Goal: Task Accomplishment & Management: Manage account settings

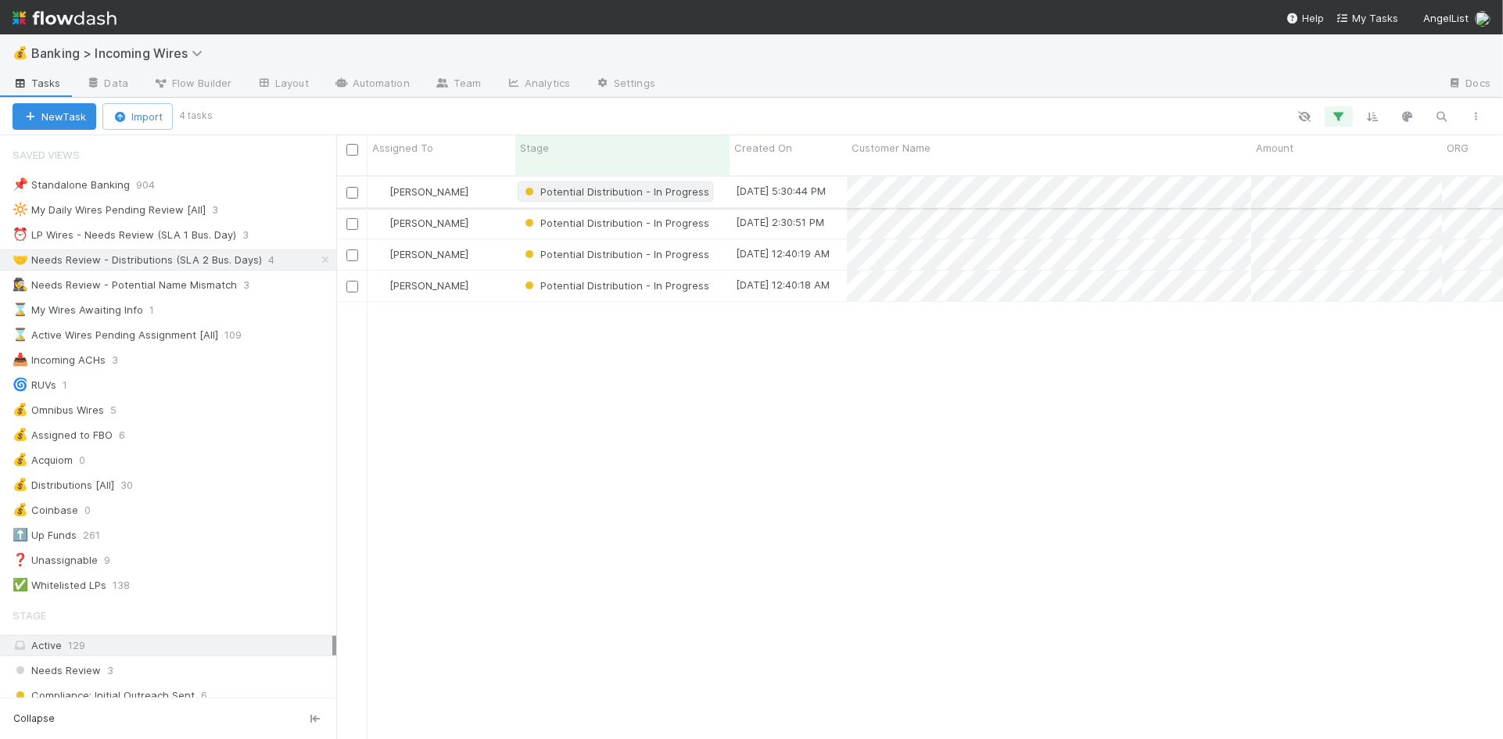
scroll to position [576, 1167]
click at [167, 242] on div "⏰ LP Wires - Needs Review (SLA 1 Bus. Day)" at bounding box center [125, 235] width 224 height 20
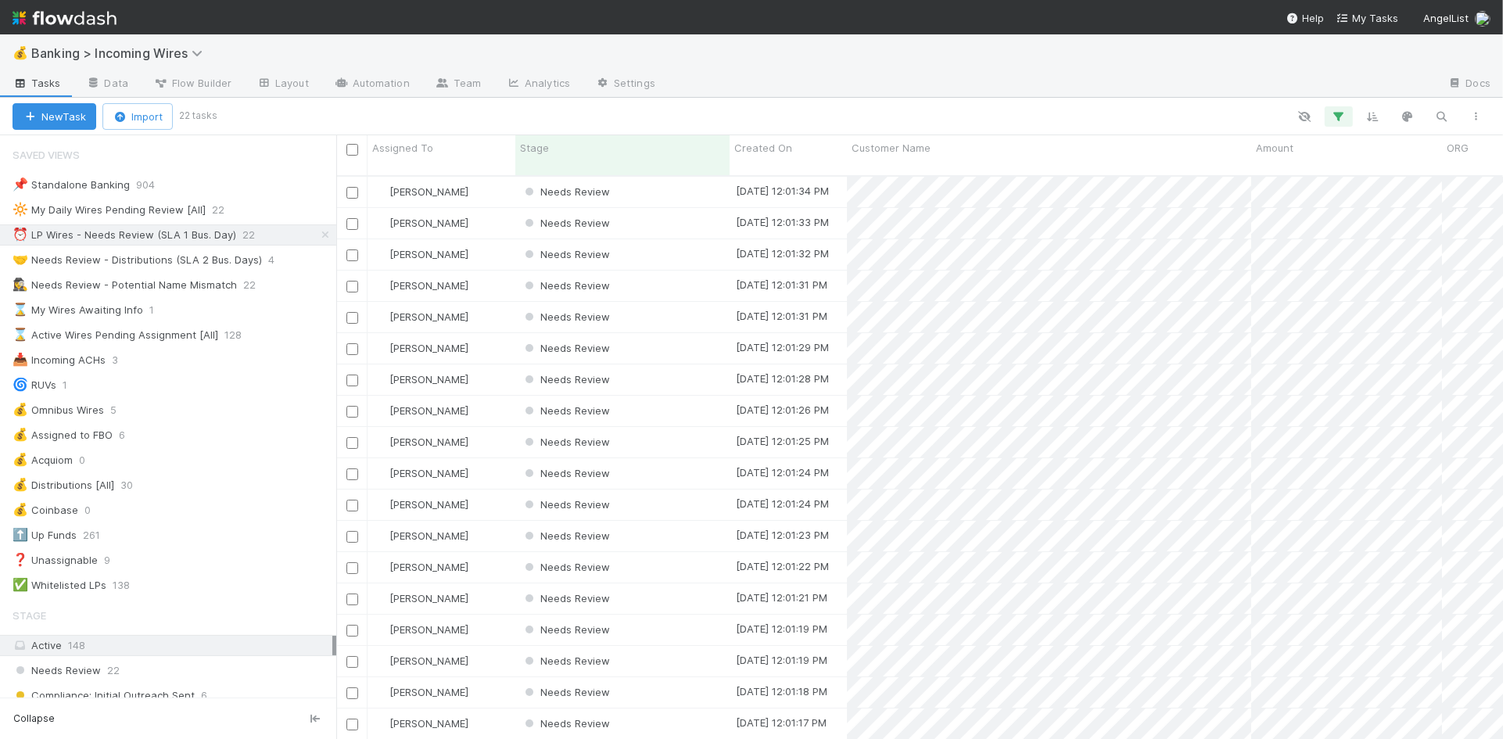
scroll to position [576, 1167]
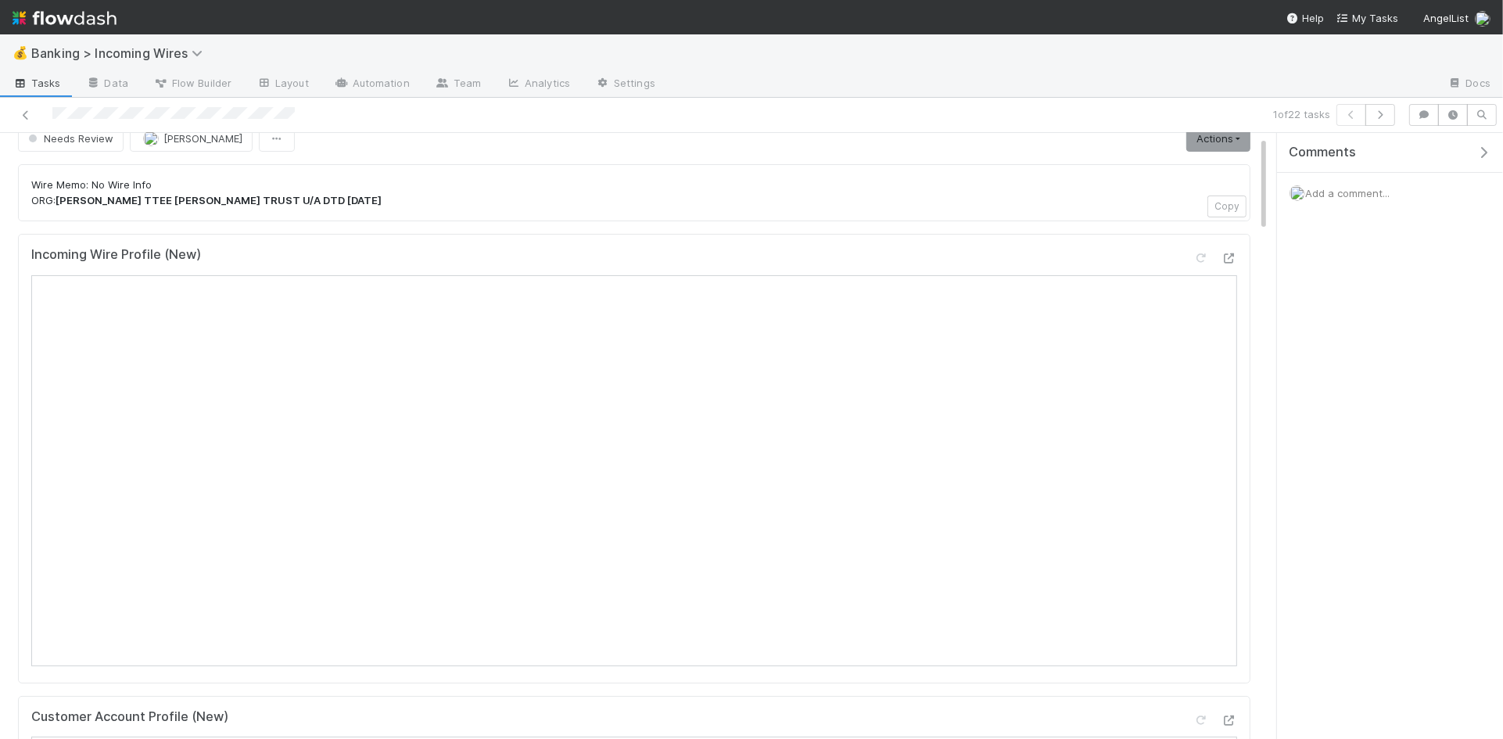
scroll to position [21, 0]
click at [1377, 120] on button "button" at bounding box center [1381, 115] width 30 height 22
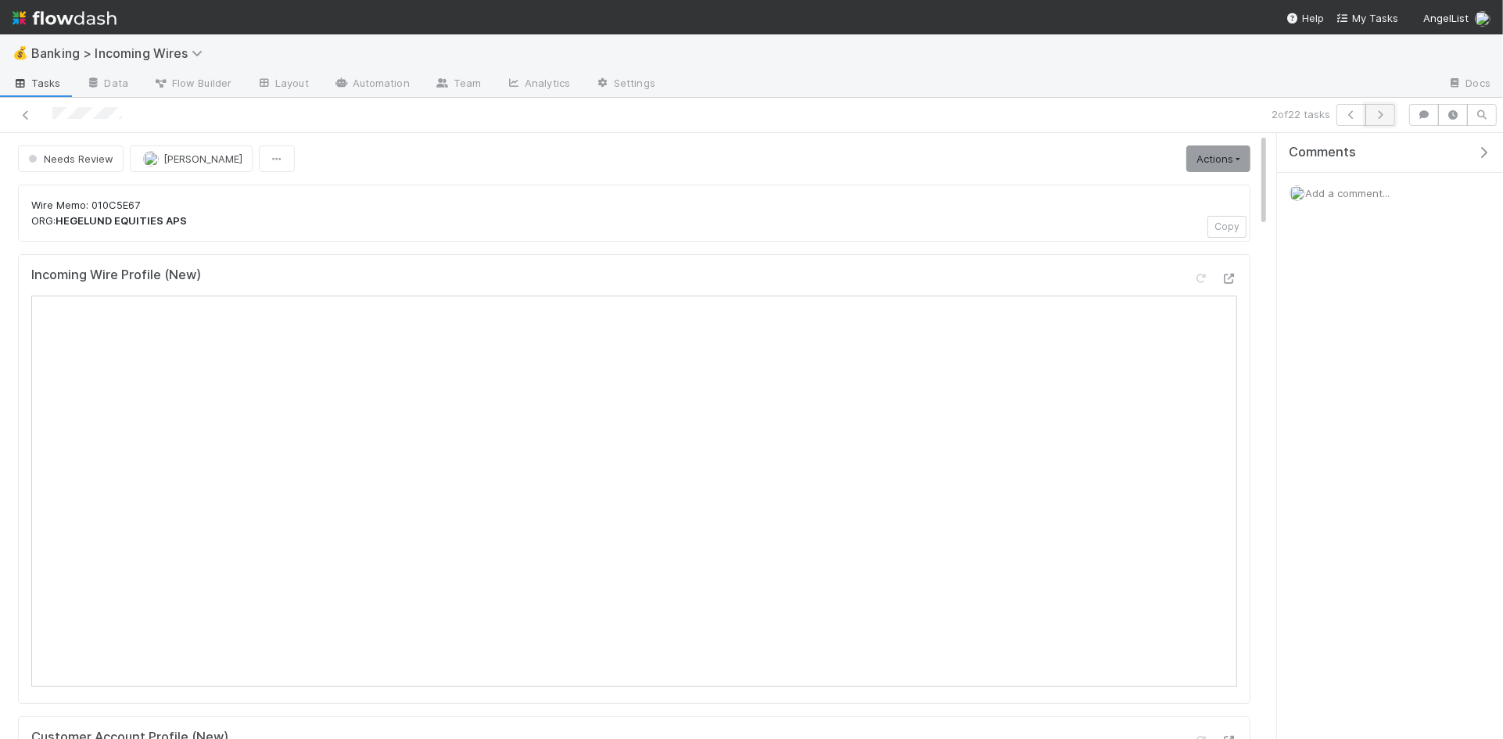
click at [1383, 116] on icon "button" at bounding box center [1381, 114] width 16 height 9
click at [1382, 122] on button "button" at bounding box center [1381, 115] width 30 height 22
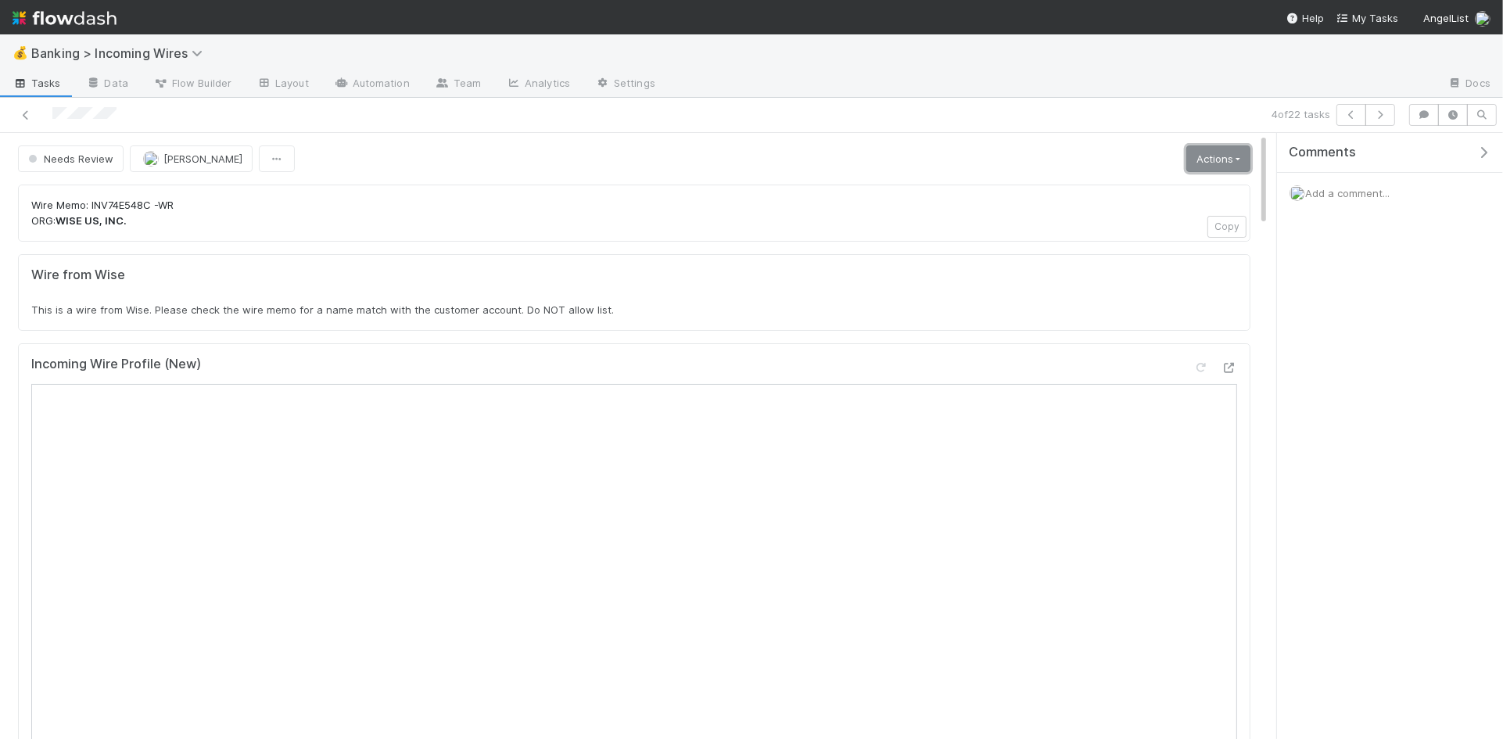
click at [1220, 164] on link "Actions" at bounding box center [1219, 158] width 64 height 27
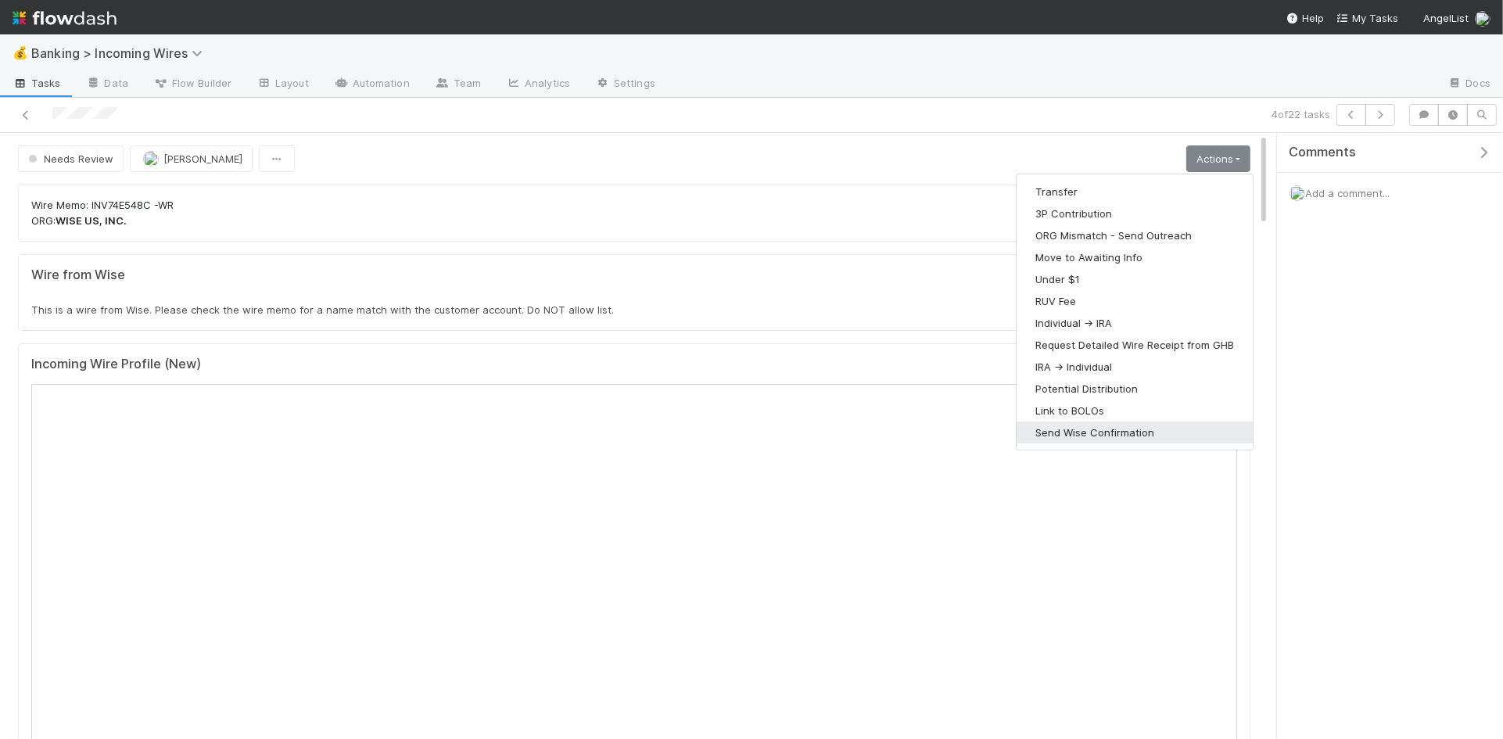
click at [1169, 437] on button "Send Wise Confirmation" at bounding box center [1135, 433] width 236 height 22
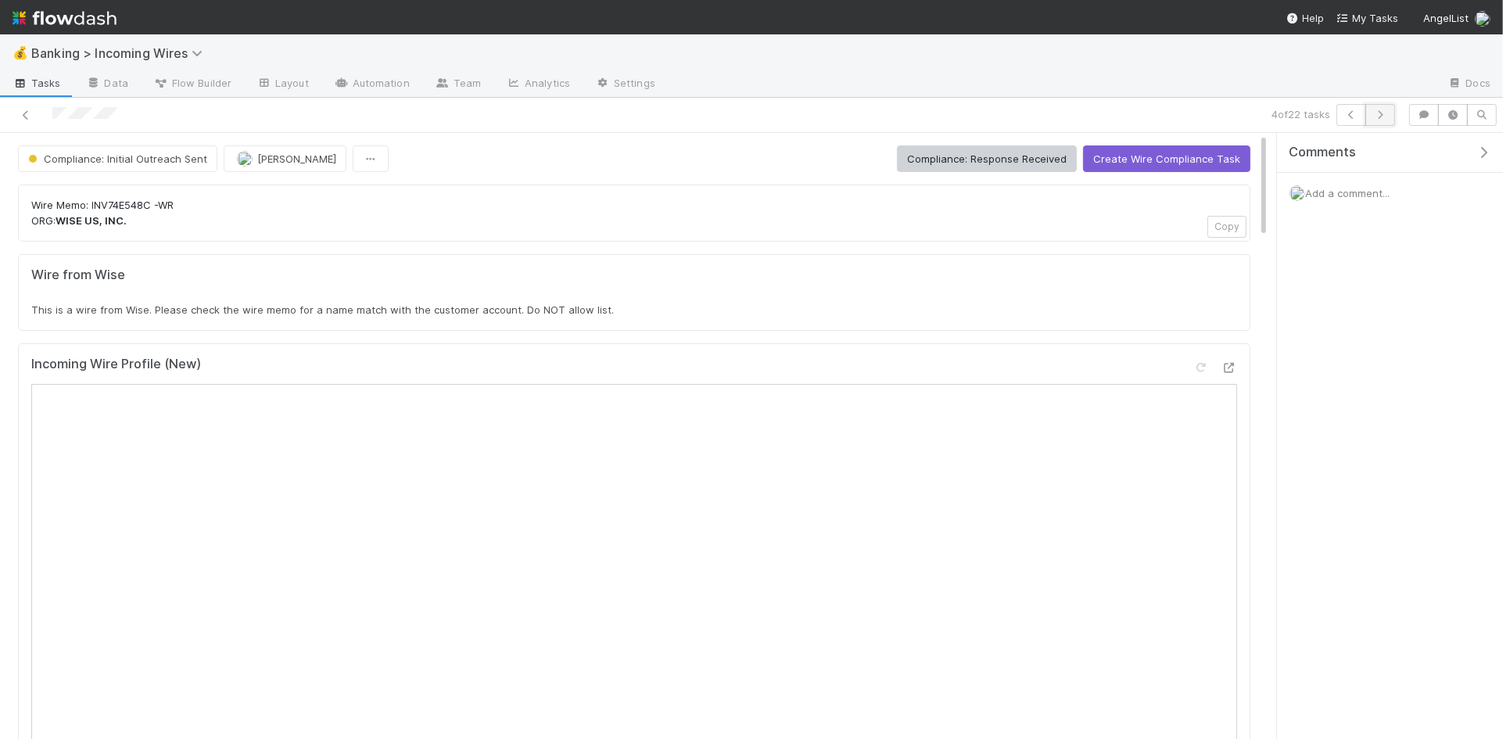
click at [1384, 118] on icon "button" at bounding box center [1381, 114] width 16 height 9
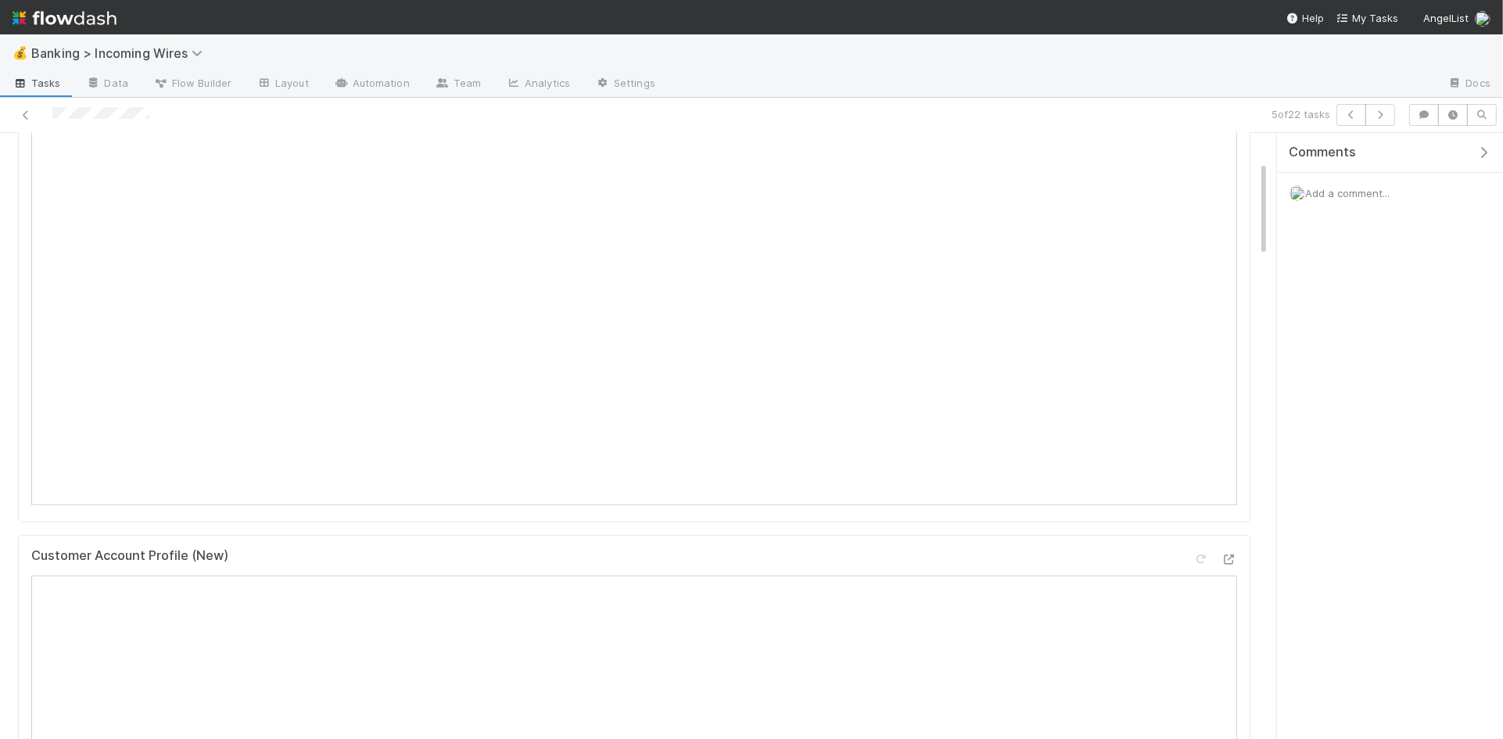
scroll to position [177, 0]
click at [1380, 114] on icon "button" at bounding box center [1381, 114] width 16 height 9
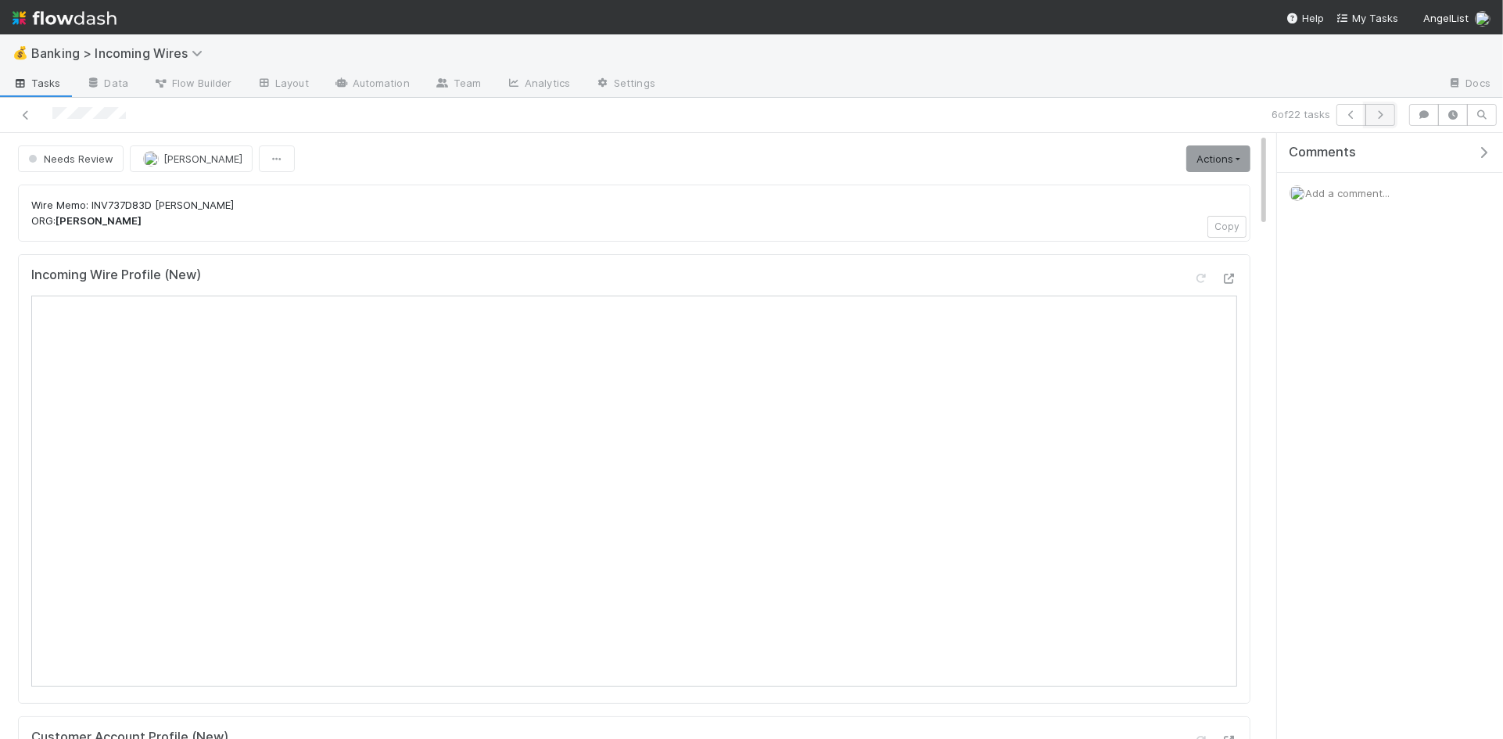
click at [1387, 114] on icon "button" at bounding box center [1381, 114] width 16 height 9
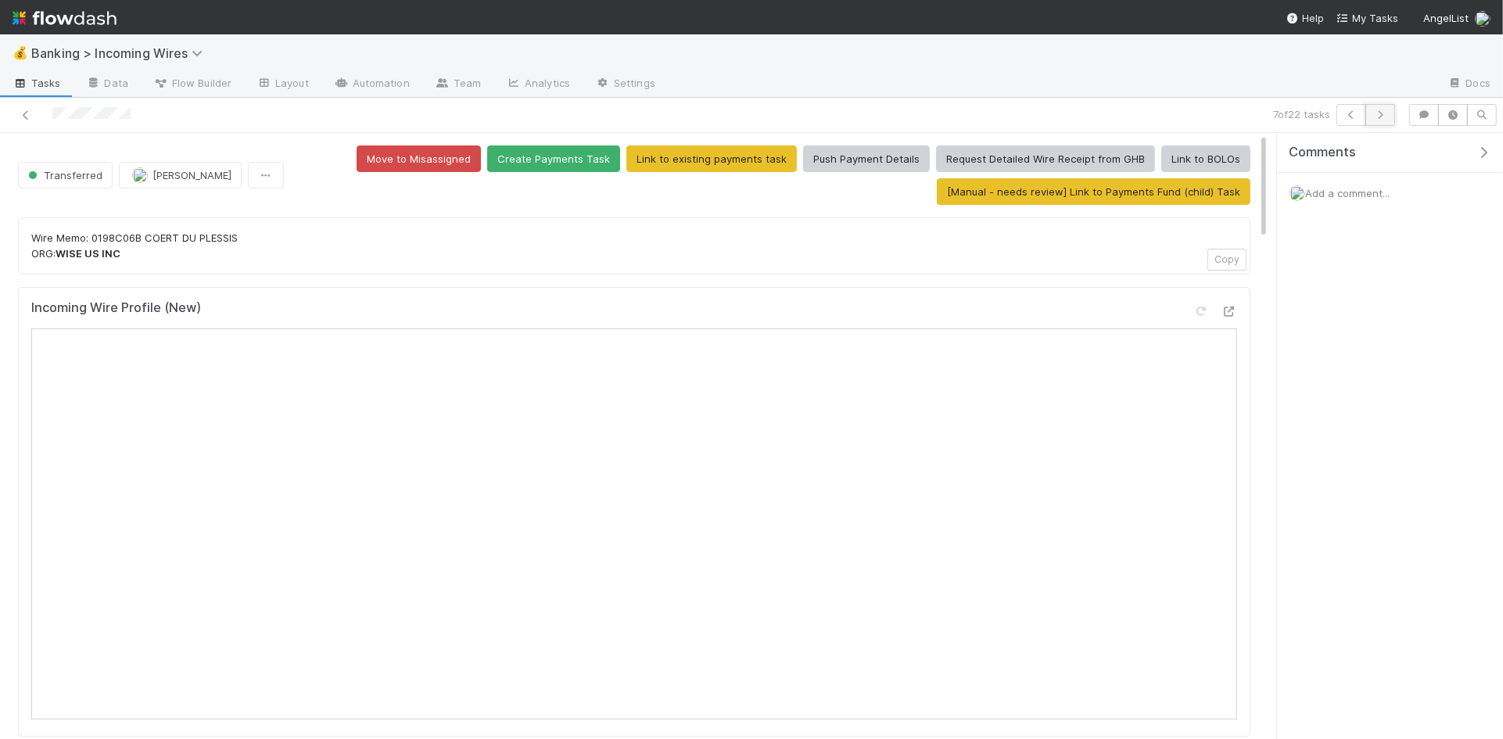
click at [1378, 117] on icon "button" at bounding box center [1381, 114] width 16 height 9
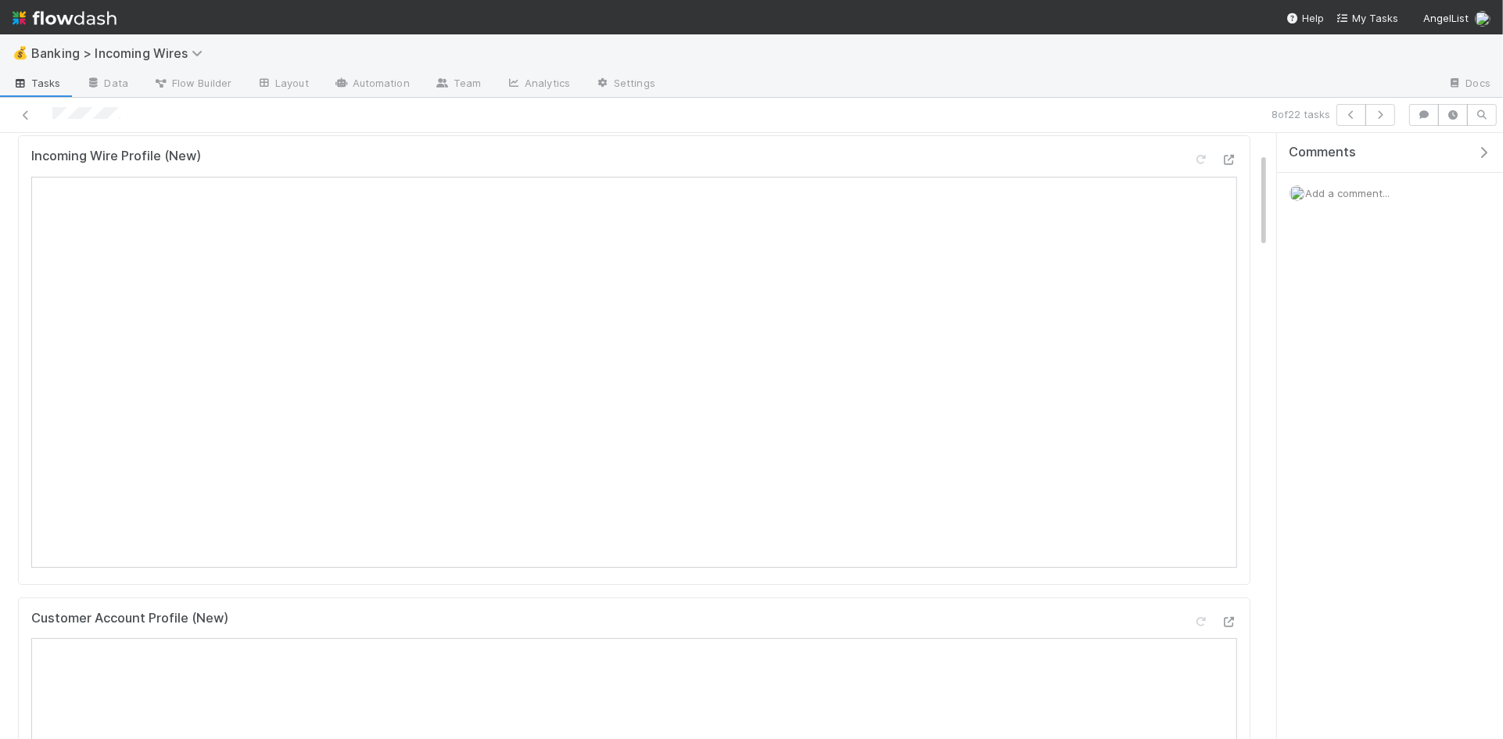
scroll to position [131, 0]
click at [1387, 113] on icon "button" at bounding box center [1381, 114] width 16 height 9
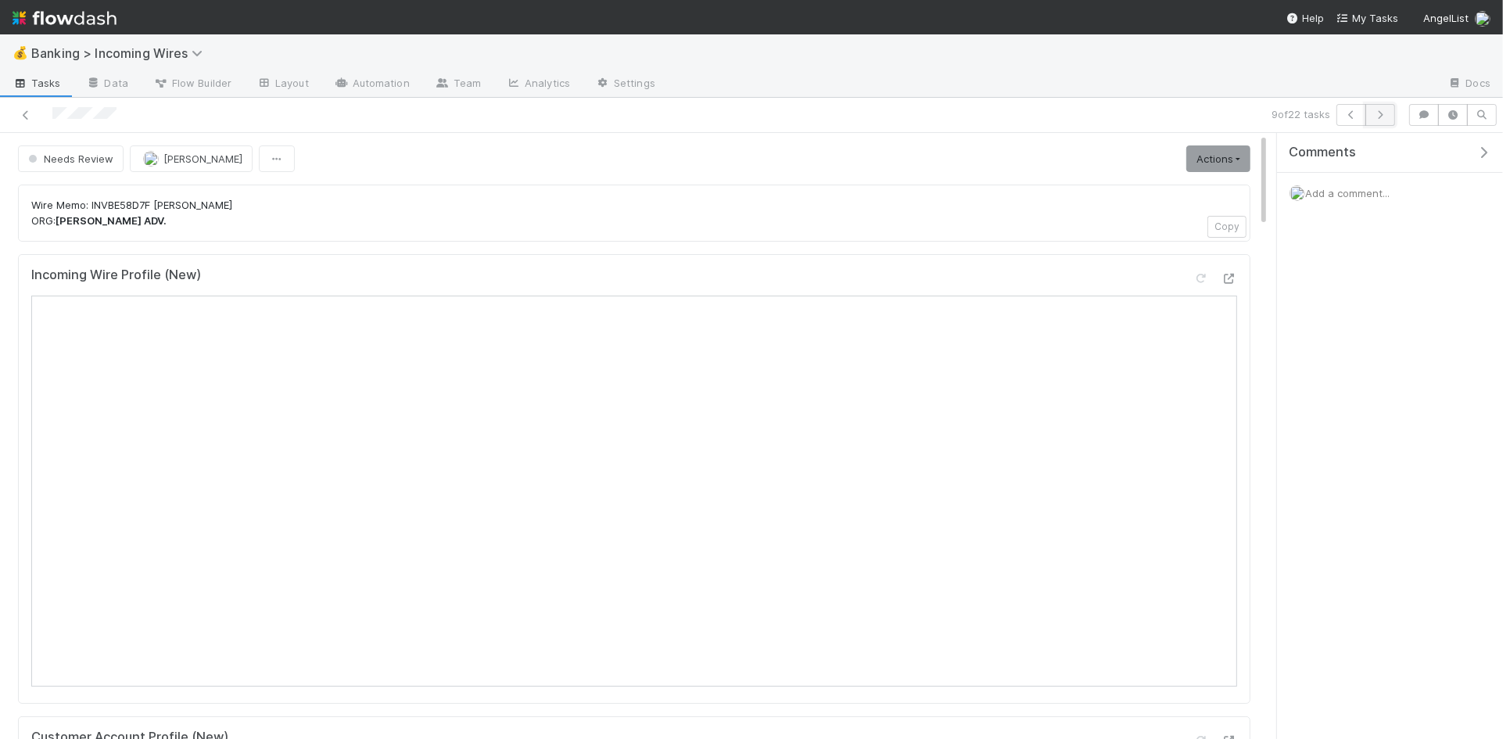
click at [1377, 117] on icon "button" at bounding box center [1381, 114] width 16 height 9
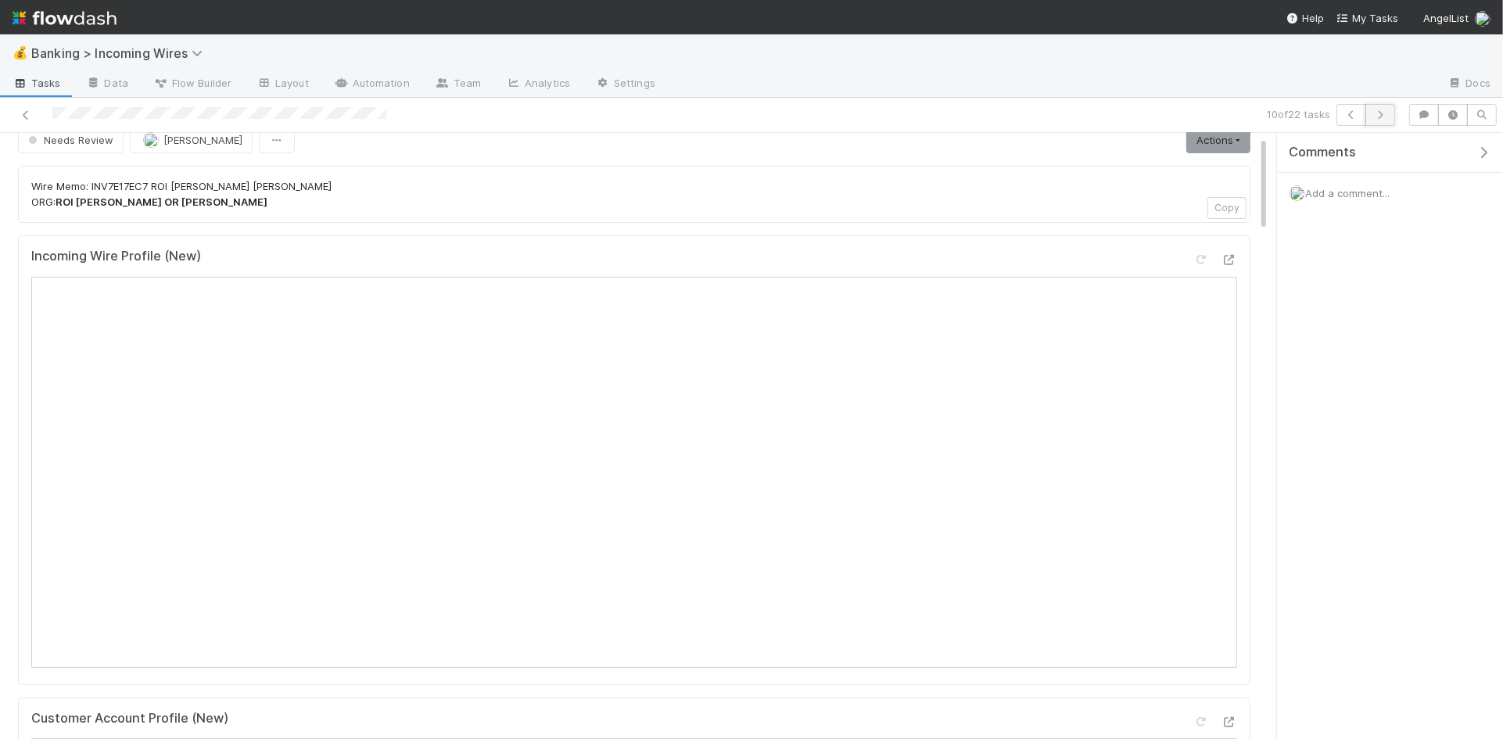
click at [1388, 113] on button "button" at bounding box center [1381, 115] width 30 height 22
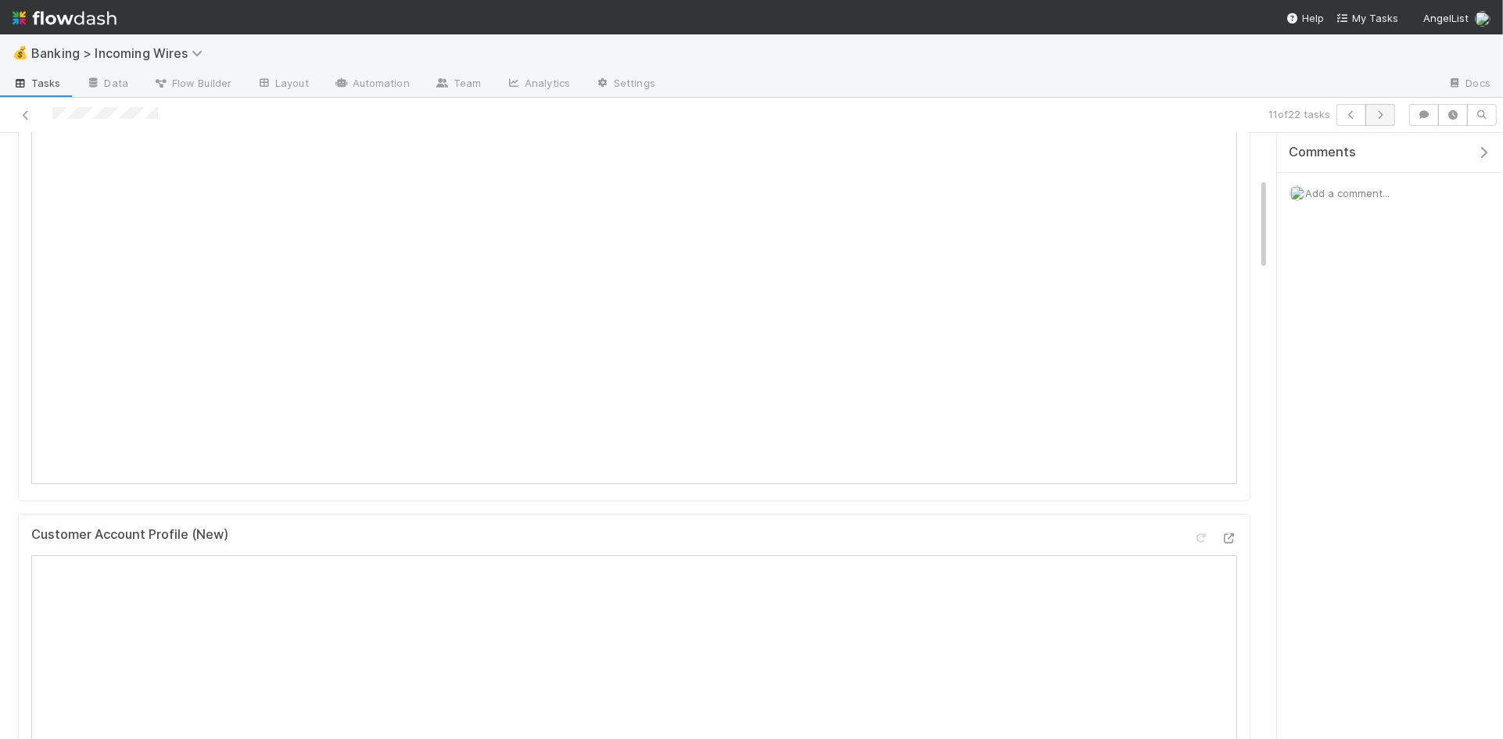
scroll to position [292, 0]
click at [1377, 113] on icon "button" at bounding box center [1381, 114] width 16 height 9
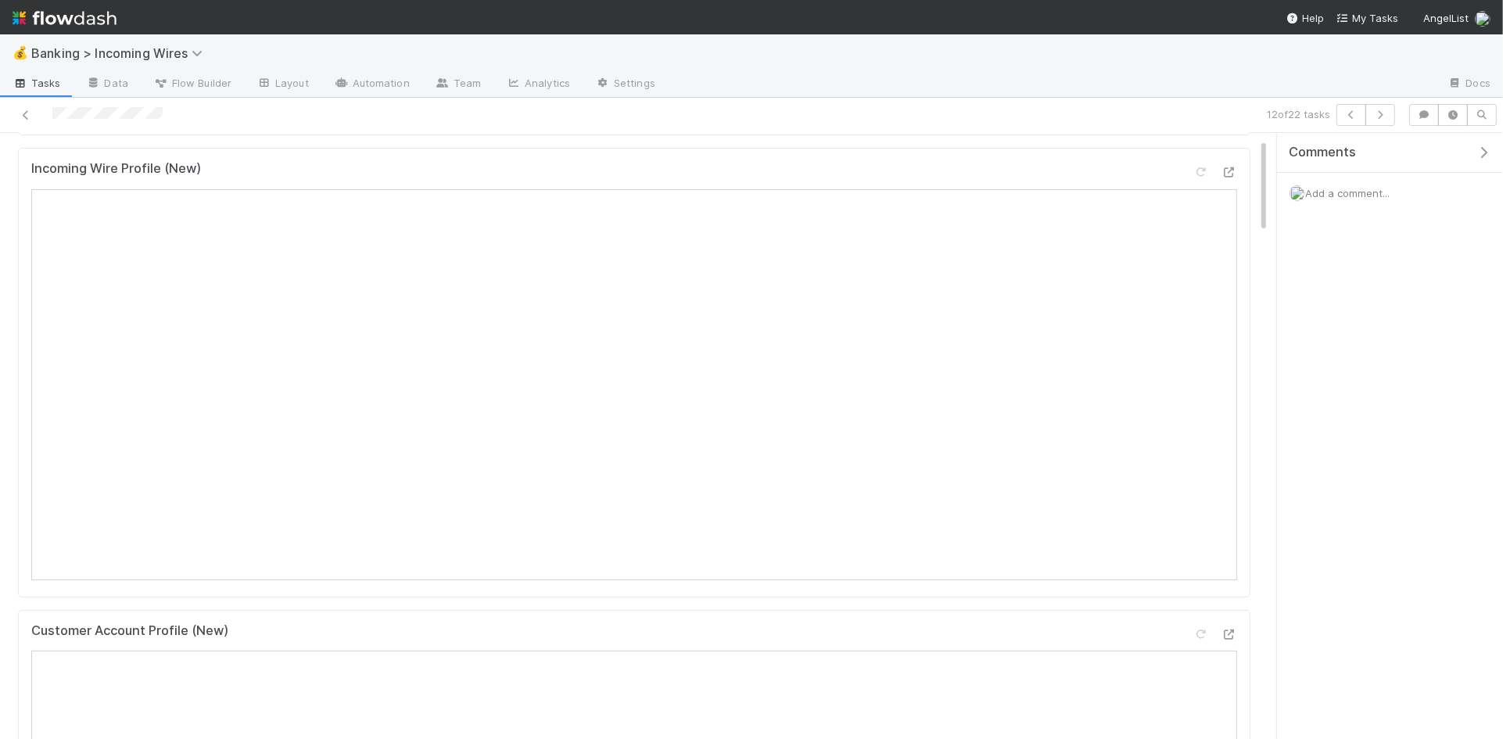
scroll to position [142, 0]
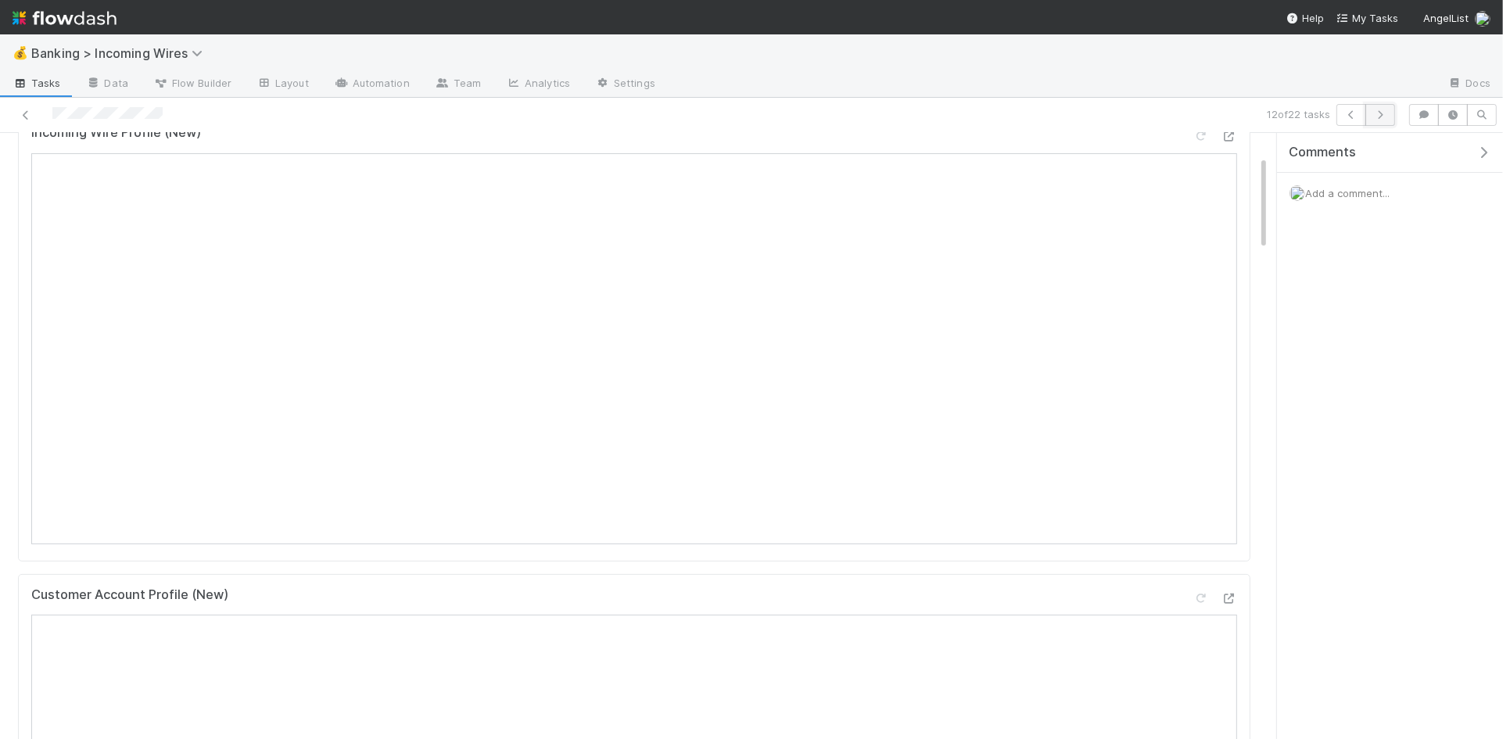
click at [1388, 113] on button "button" at bounding box center [1381, 115] width 30 height 22
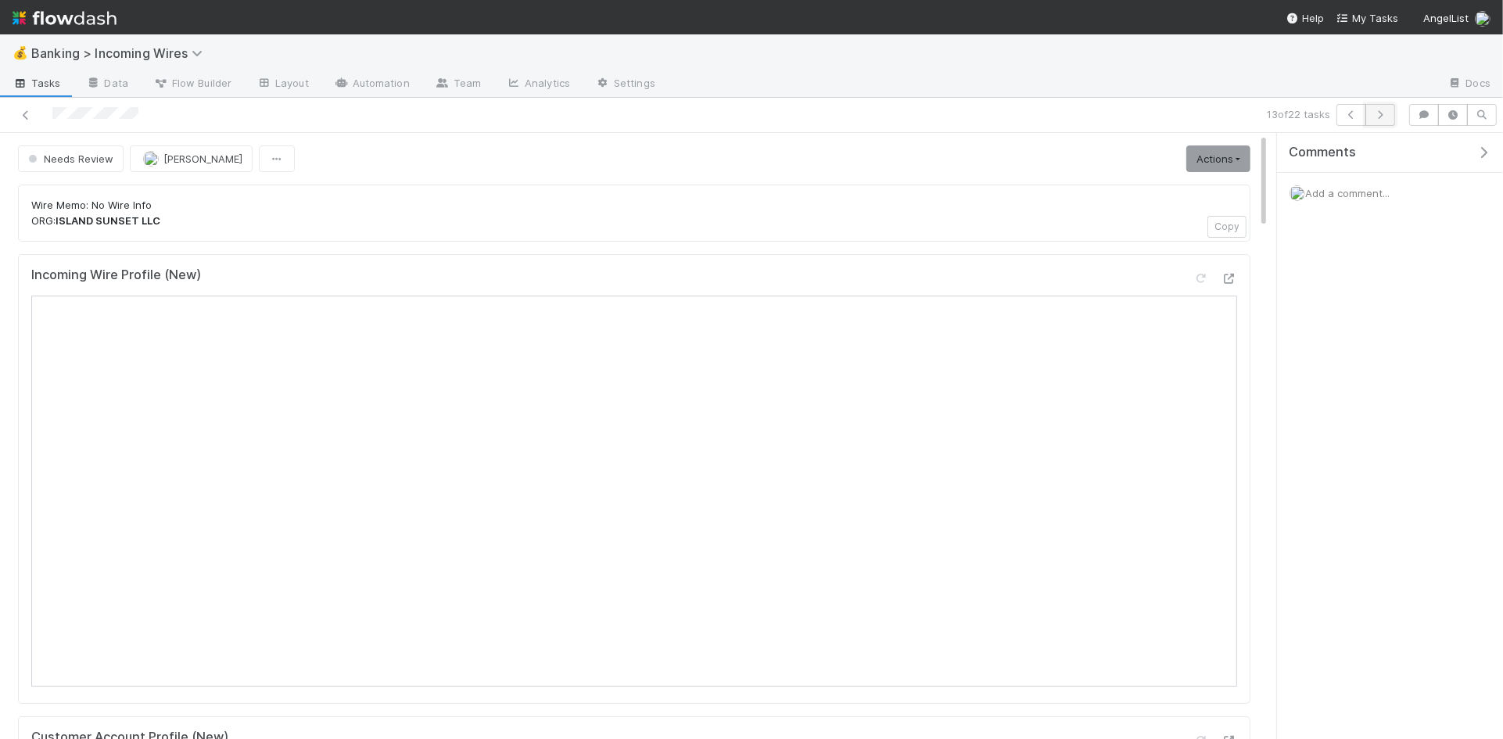
click at [1375, 117] on icon "button" at bounding box center [1381, 114] width 16 height 9
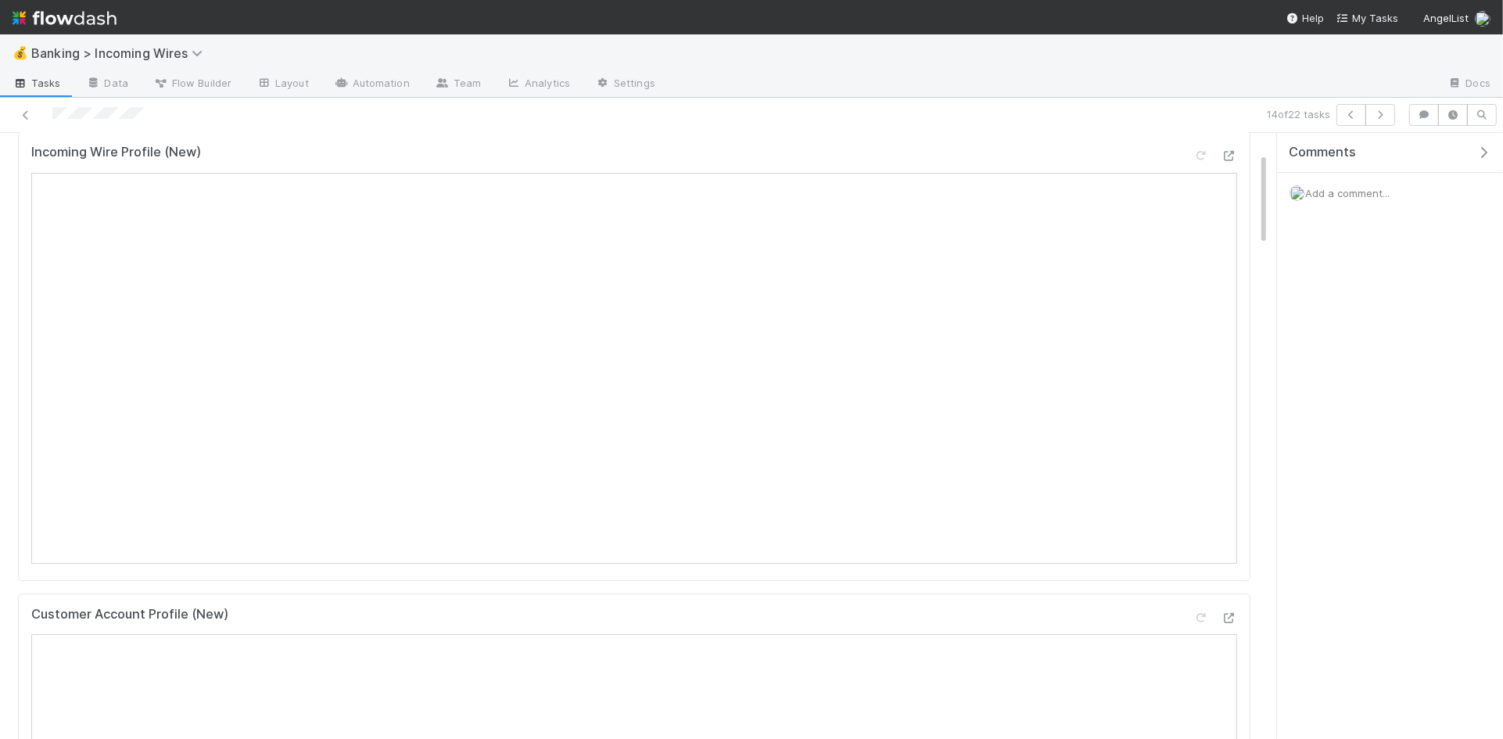
scroll to position [144, 0]
click at [1385, 114] on icon "button" at bounding box center [1381, 114] width 16 height 9
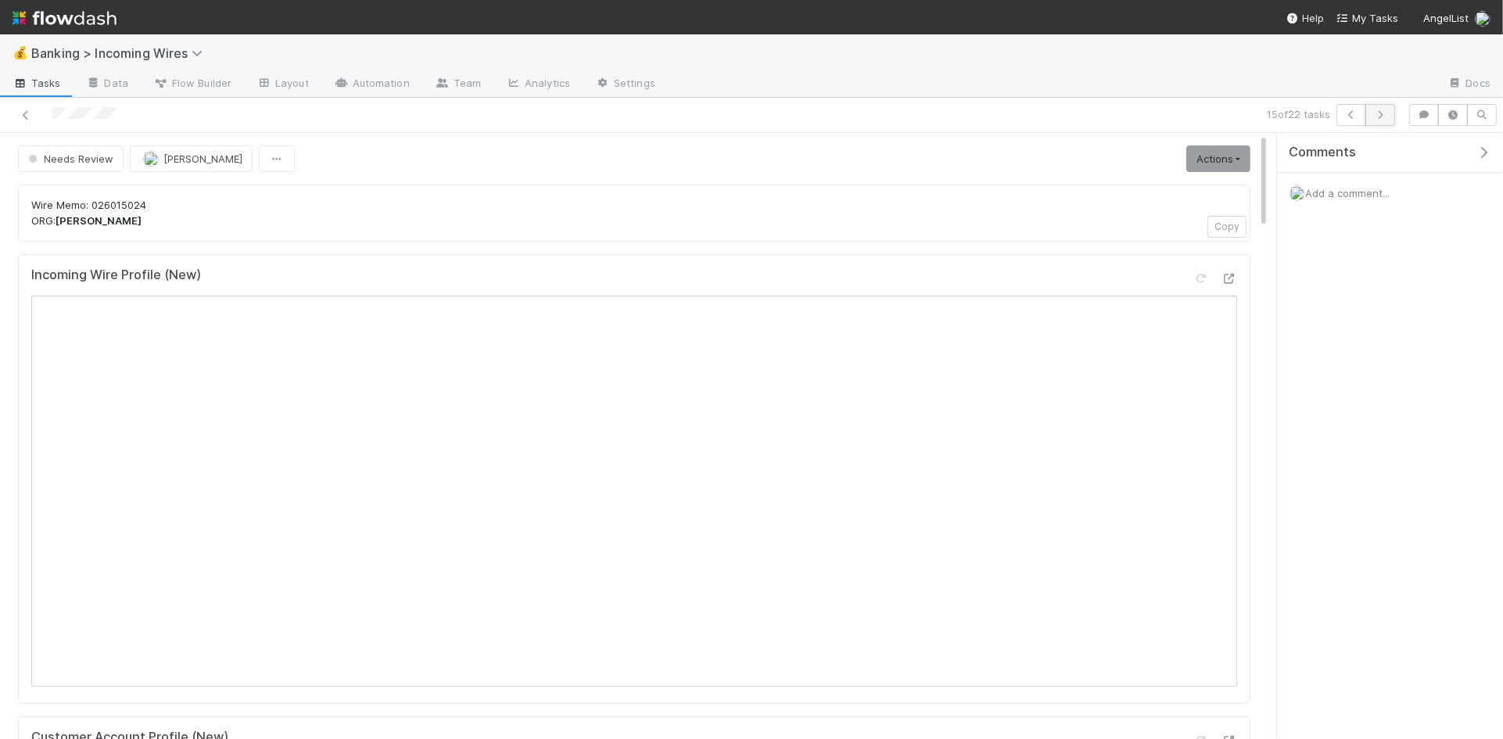
click at [1377, 119] on icon "button" at bounding box center [1381, 114] width 16 height 9
click at [1376, 112] on icon "button" at bounding box center [1381, 114] width 16 height 9
click at [1385, 112] on icon "button" at bounding box center [1381, 114] width 16 height 9
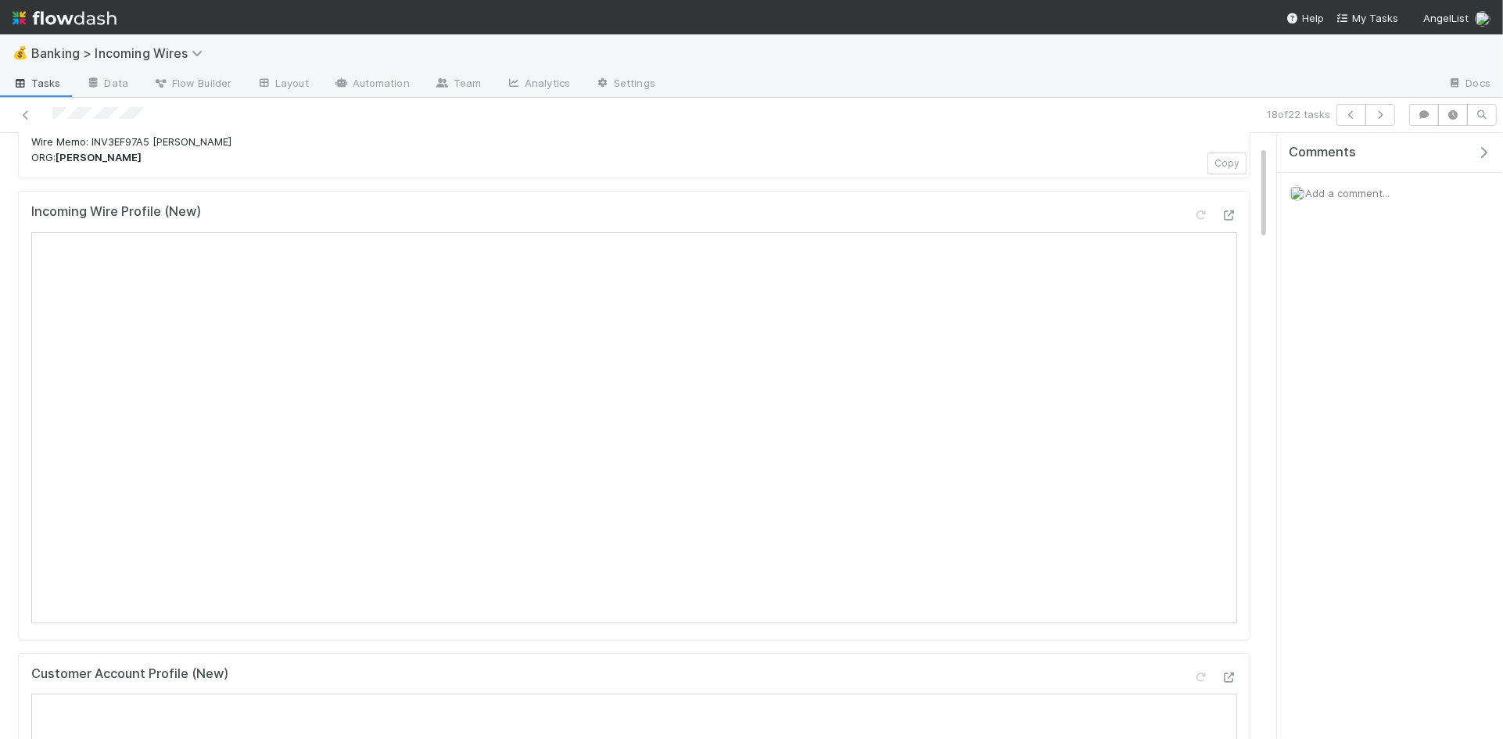
scroll to position [119, 0]
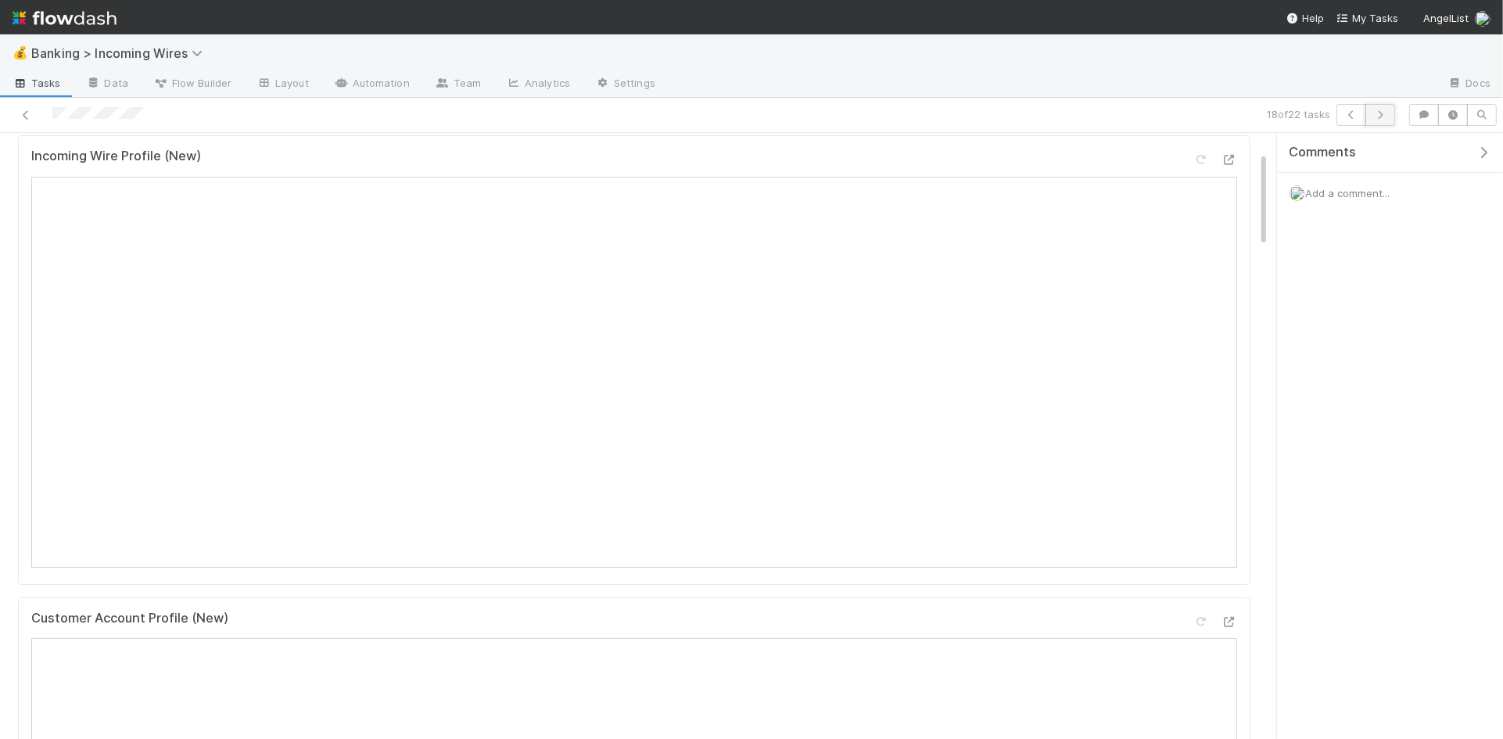
click at [1381, 113] on icon "button" at bounding box center [1381, 114] width 16 height 9
click at [1381, 111] on icon "button" at bounding box center [1381, 114] width 16 height 9
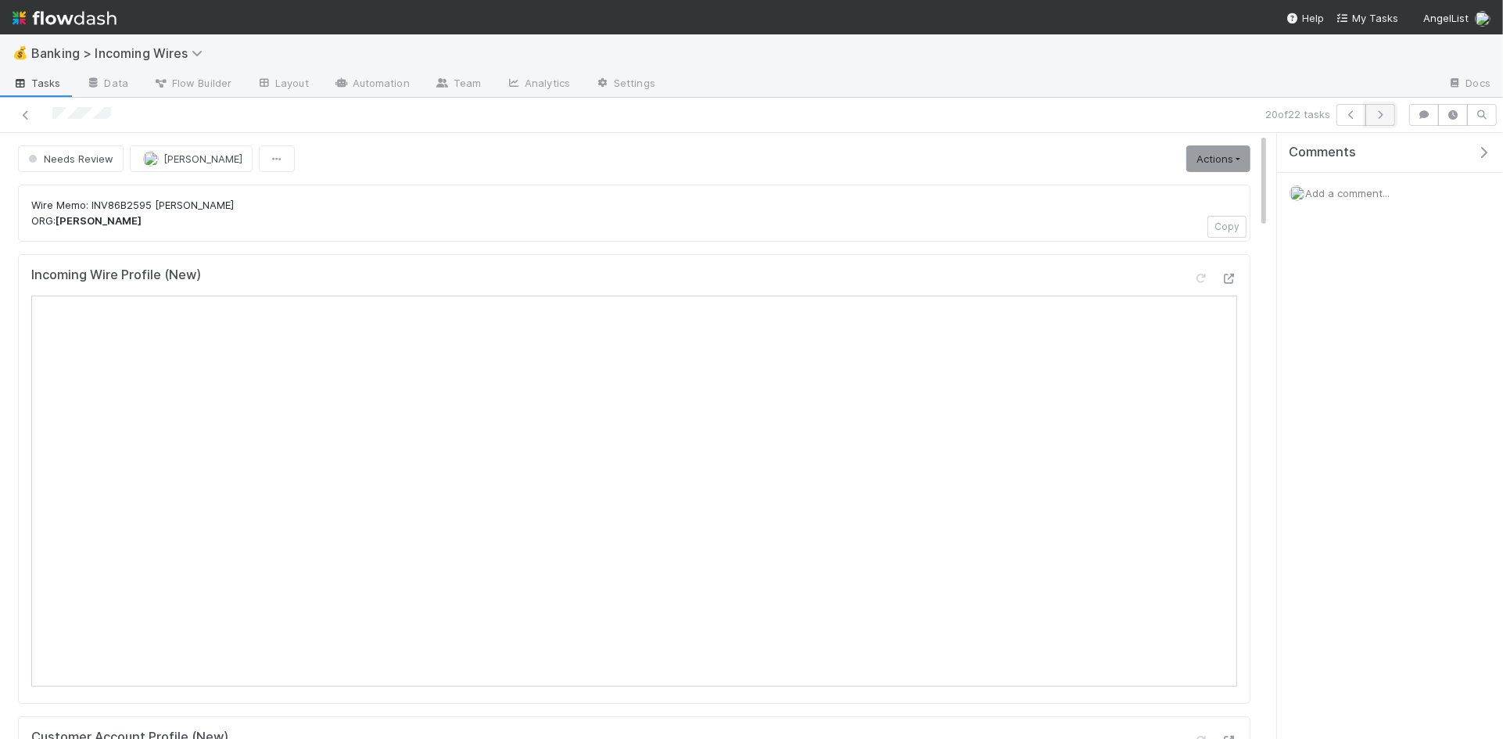
click at [1378, 118] on icon "button" at bounding box center [1381, 114] width 16 height 9
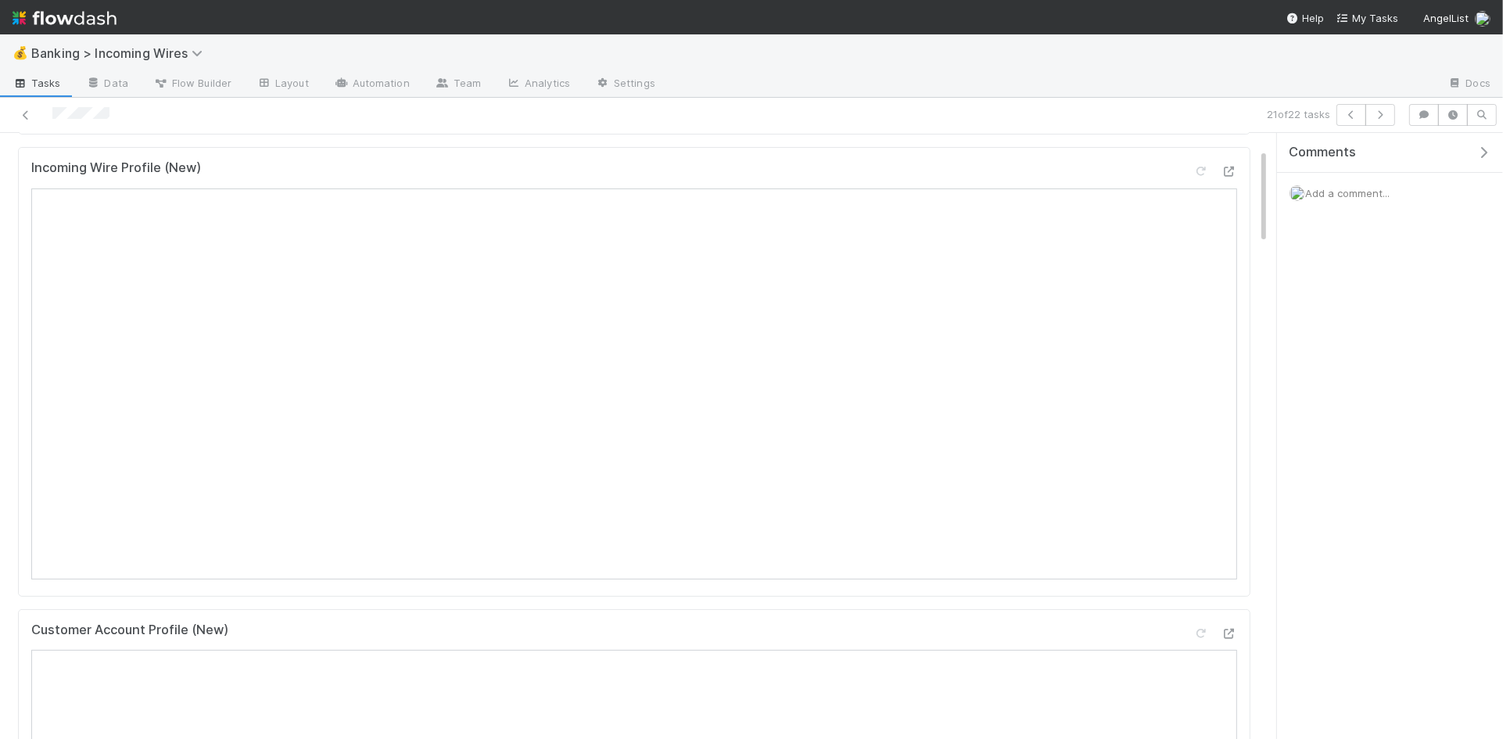
scroll to position [119, 0]
click at [1383, 110] on icon "button" at bounding box center [1381, 114] width 16 height 9
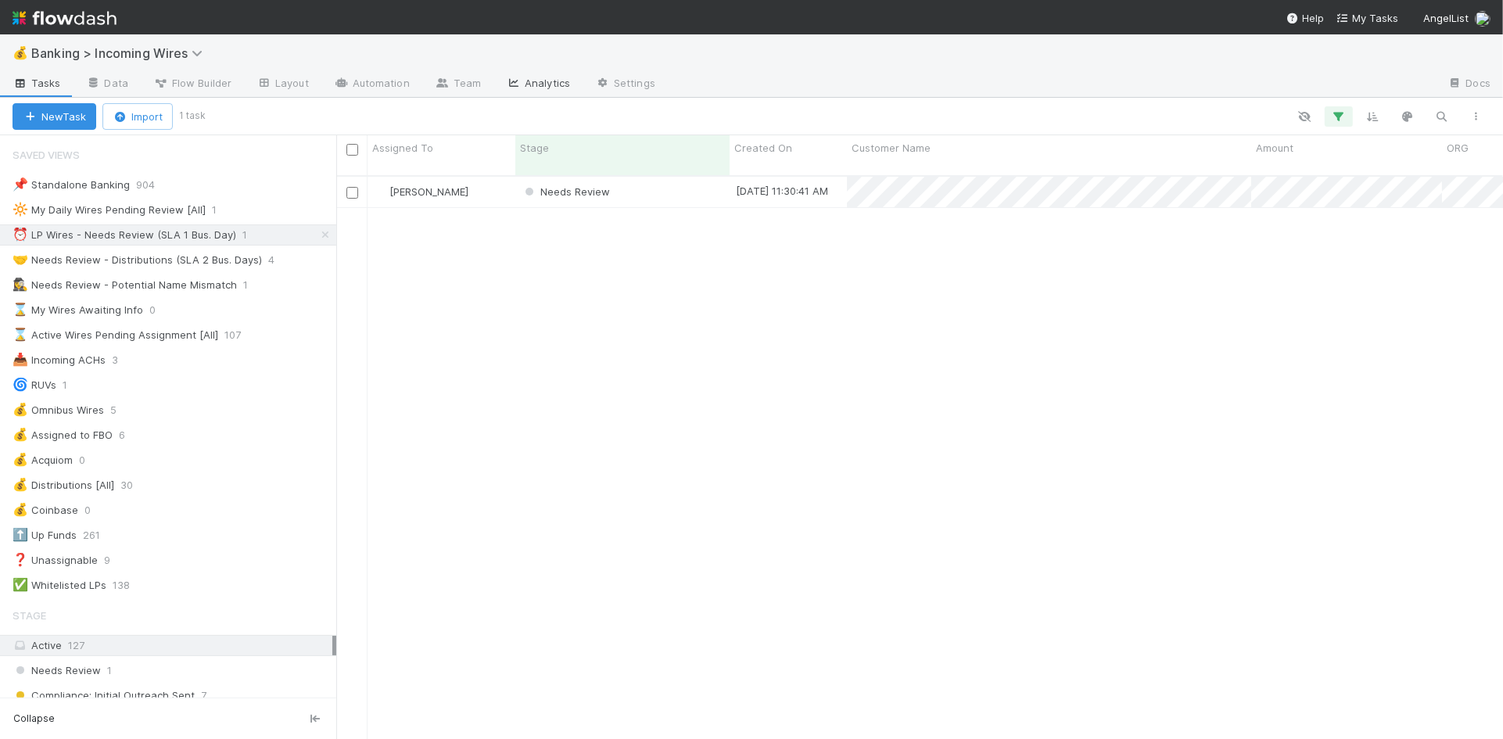
scroll to position [576, 1167]
click at [150, 266] on div "🤝 Needs Review - Distributions (SLA 2 Bus. Days)" at bounding box center [138, 260] width 250 height 20
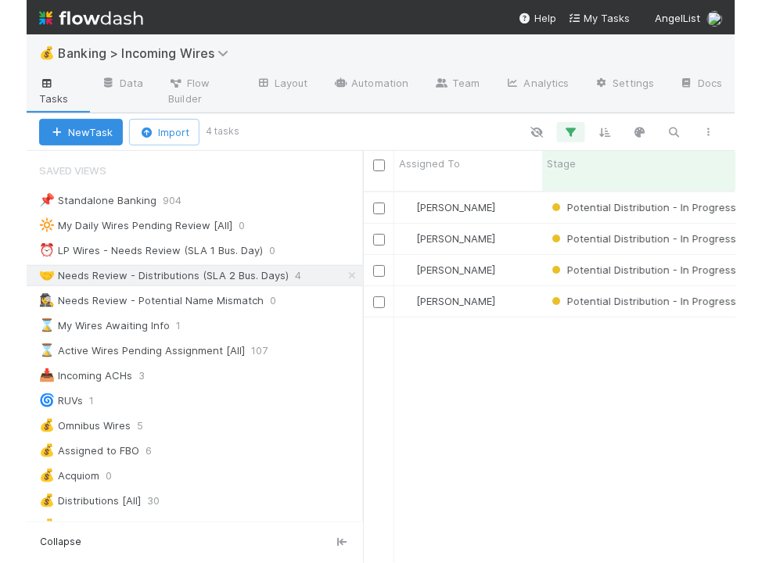
scroll to position [385, 373]
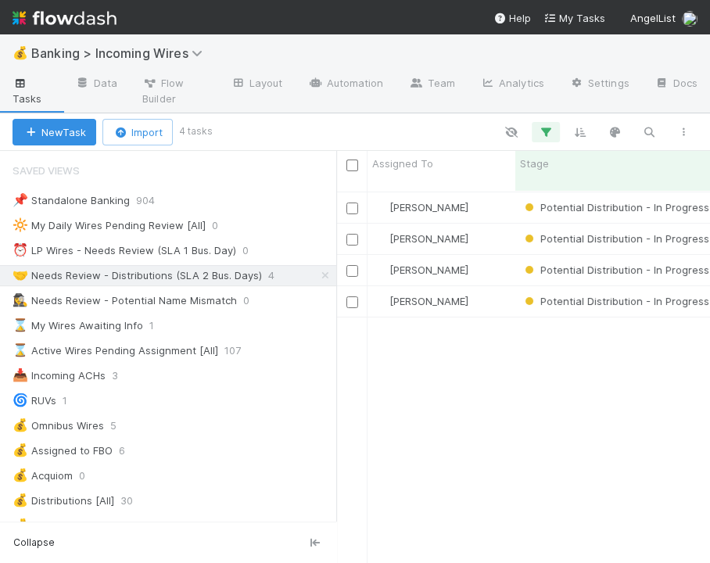
drag, startPoint x: 703, startPoint y: 61, endPoint x: 786, endPoint y: 55, distance: 83.2
click at [710, 55] on html "💰 Banking > Incoming Wires Tasks Data Flow Builder Layout Automation Team Analy…" at bounding box center [355, 281] width 710 height 563
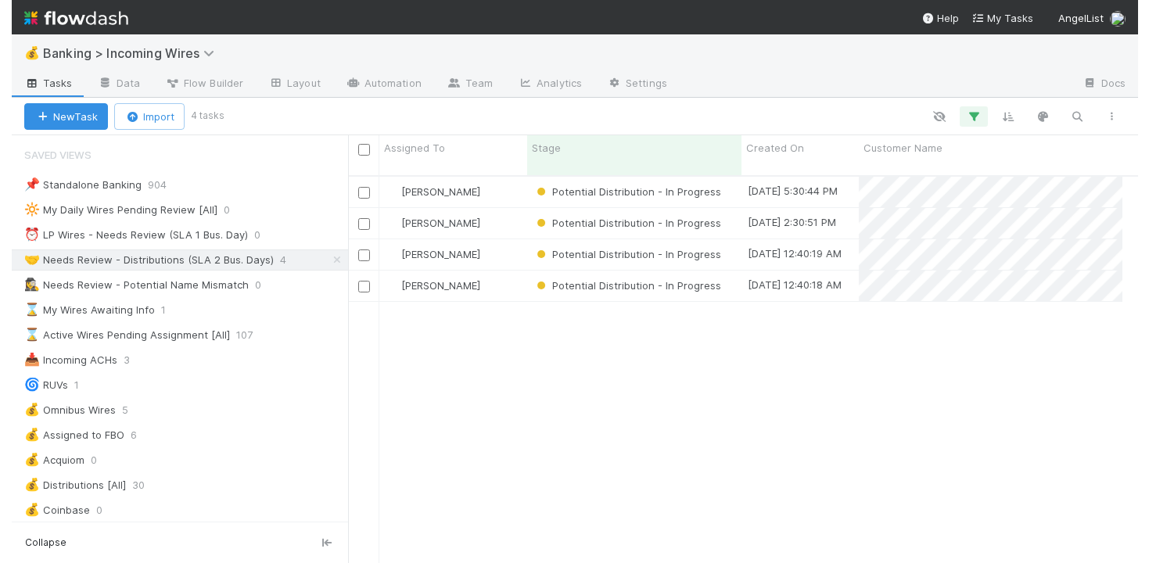
scroll to position [400, 812]
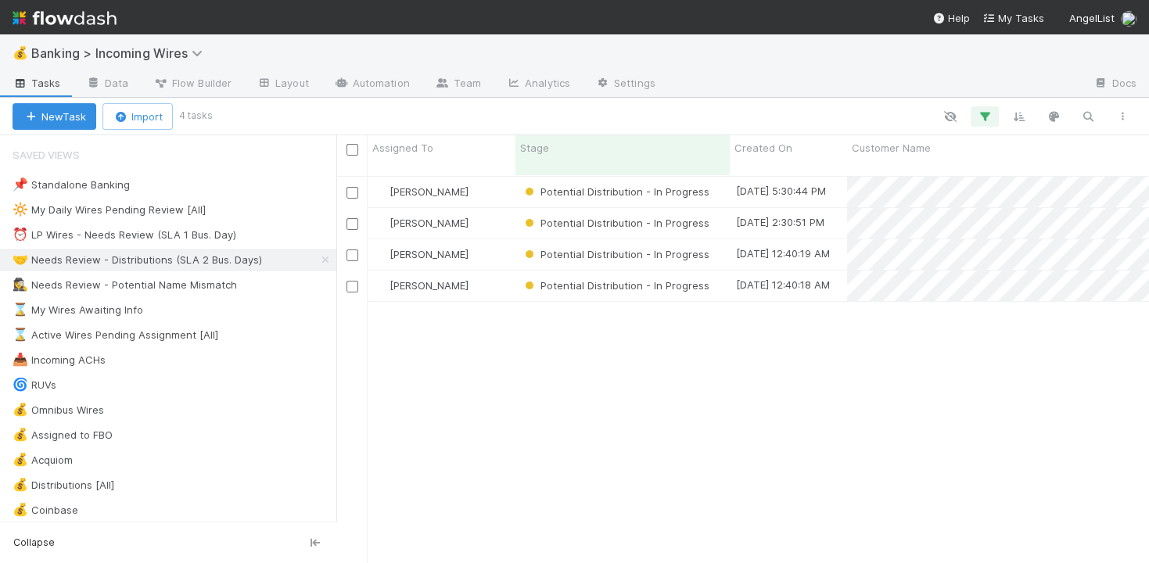
scroll to position [400, 812]
click at [218, 230] on div "⏰ LP Wires - Needs Review (SLA 1 Bus. Day)" at bounding box center [125, 235] width 224 height 20
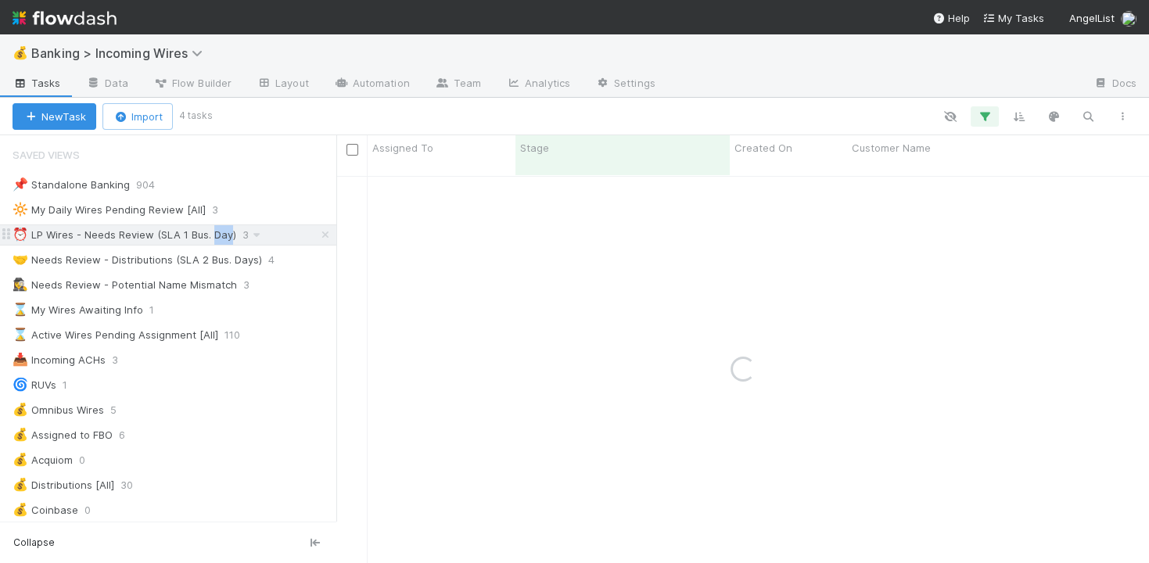
click at [218, 230] on div "⏰ LP Wires - Needs Review (SLA 1 Bus. Day)" at bounding box center [125, 235] width 224 height 20
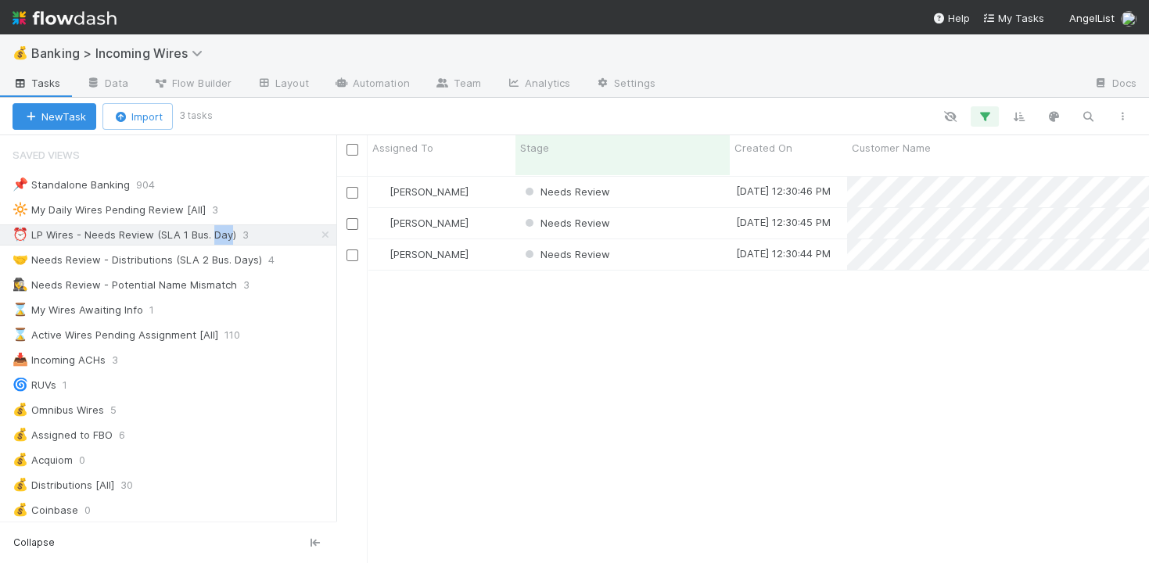
scroll to position [400, 812]
click at [494, 182] on div "[PERSON_NAME]" at bounding box center [442, 192] width 148 height 31
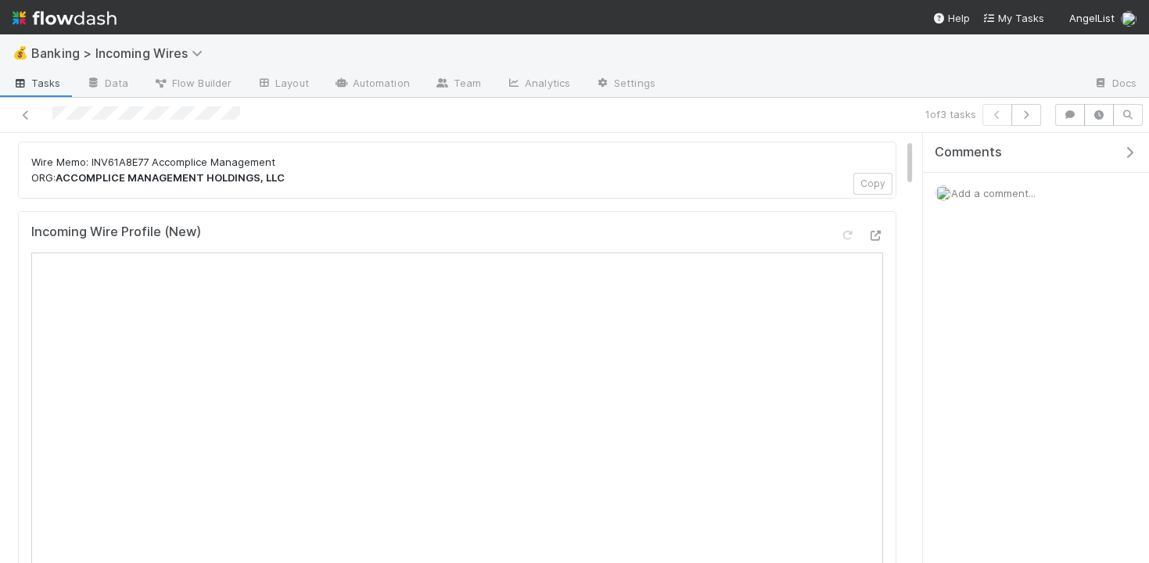
scroll to position [22, 0]
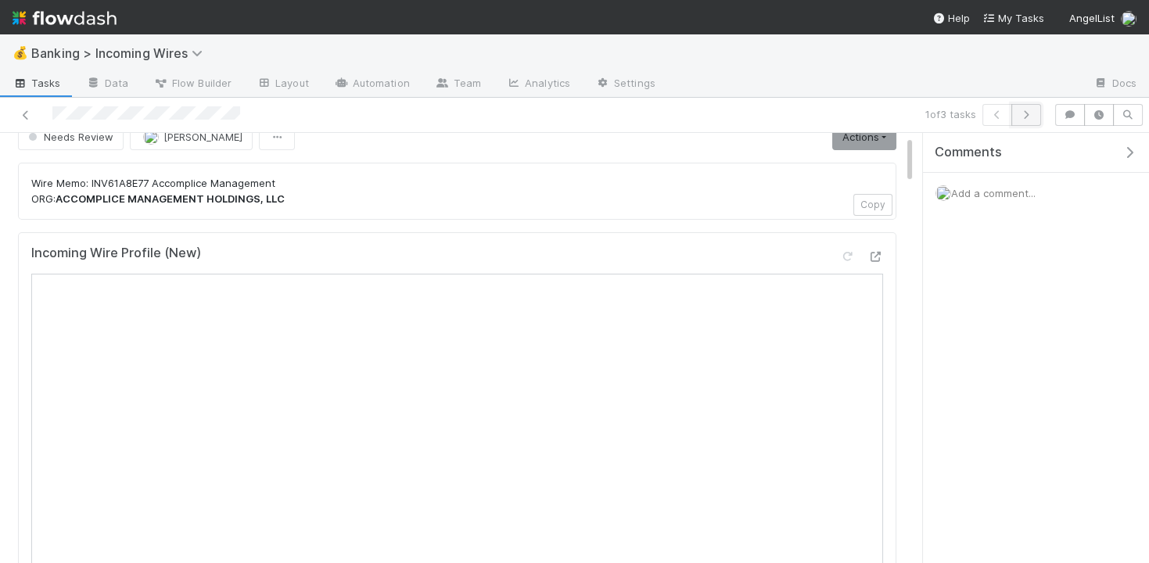
click at [1033, 115] on icon "button" at bounding box center [1026, 114] width 16 height 9
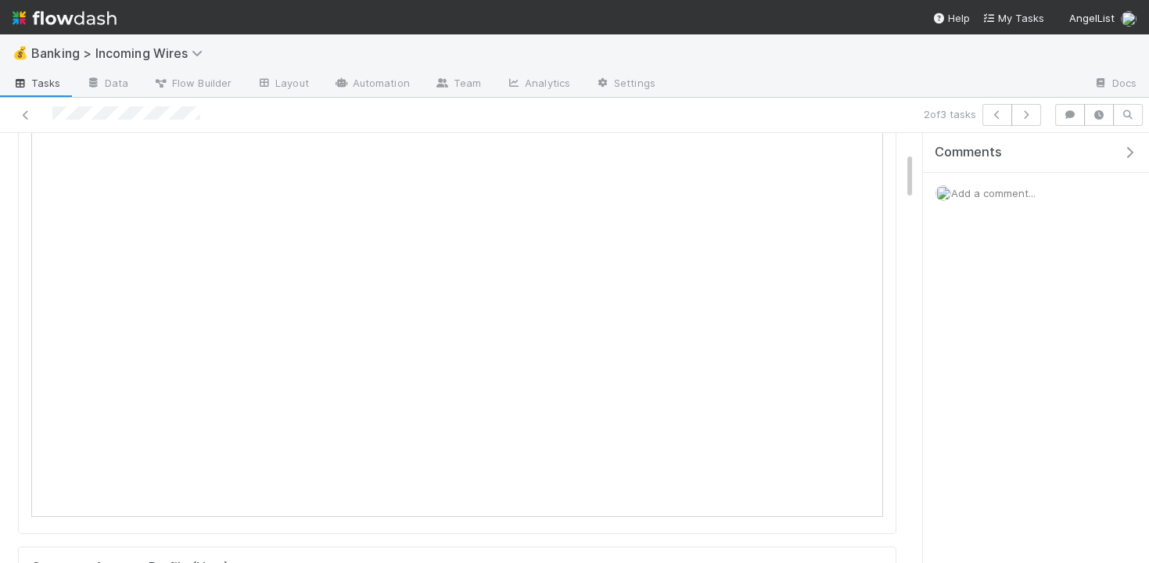
scroll to position [168, 0]
click at [1027, 113] on icon "button" at bounding box center [1026, 114] width 16 height 9
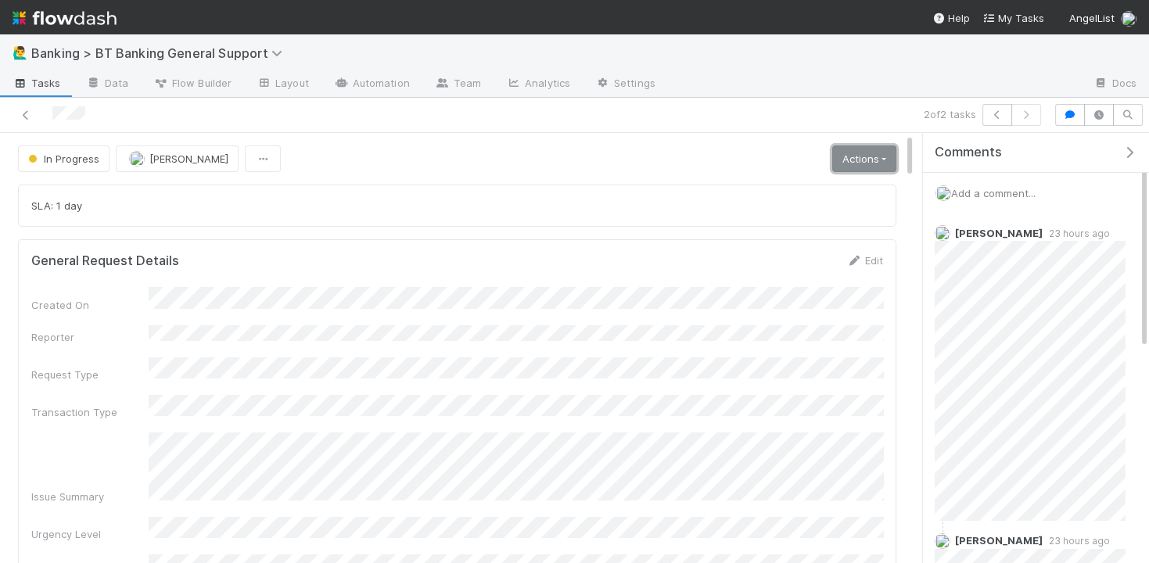
click at [866, 147] on link "Actions" at bounding box center [864, 158] width 64 height 27
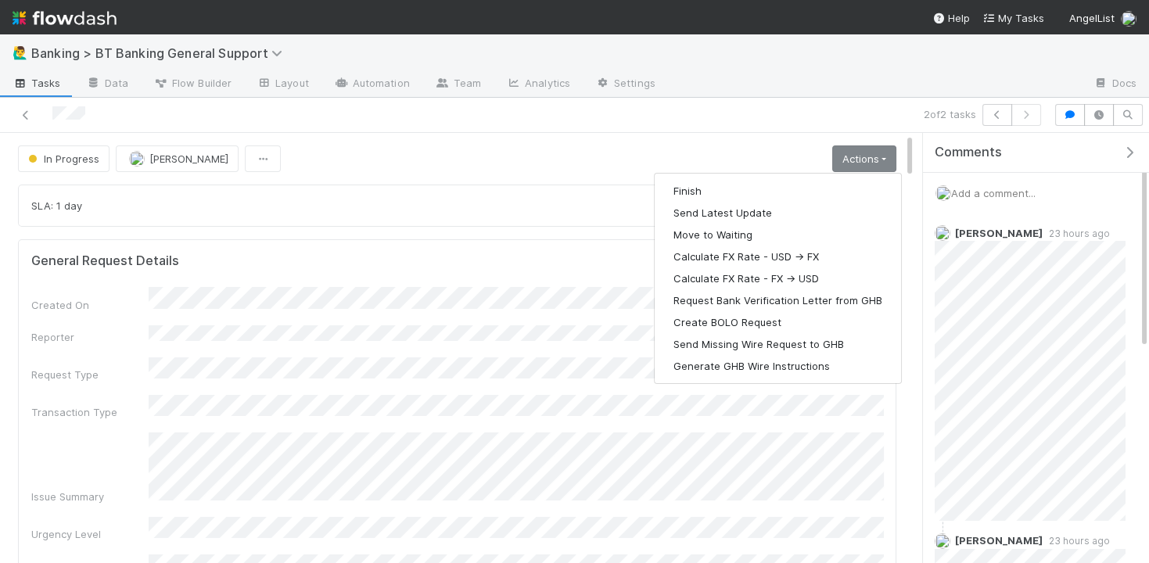
drag, startPoint x: 444, startPoint y: 177, endPoint x: 193, endPoint y: 173, distance: 250.3
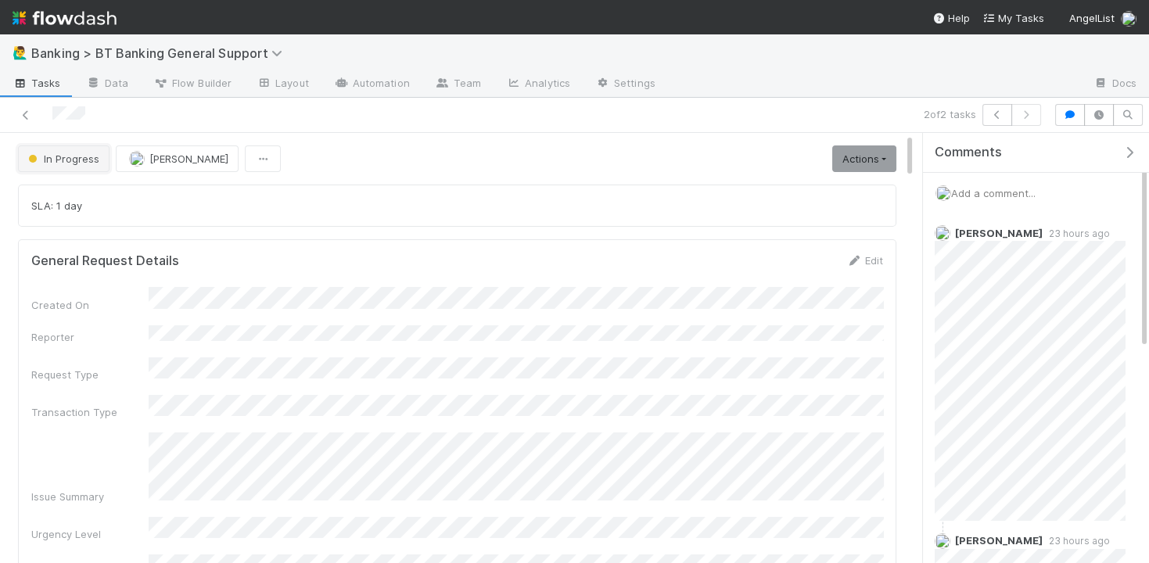
click at [80, 161] on span "In Progress" at bounding box center [62, 159] width 74 height 13
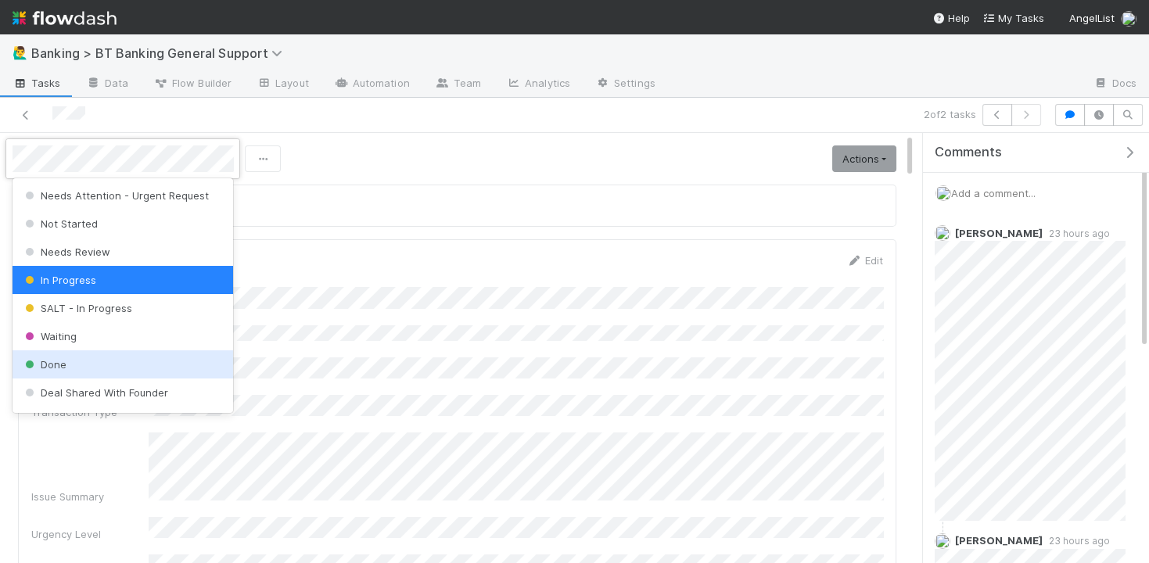
click at [70, 352] on div "Done" at bounding box center [123, 364] width 221 height 28
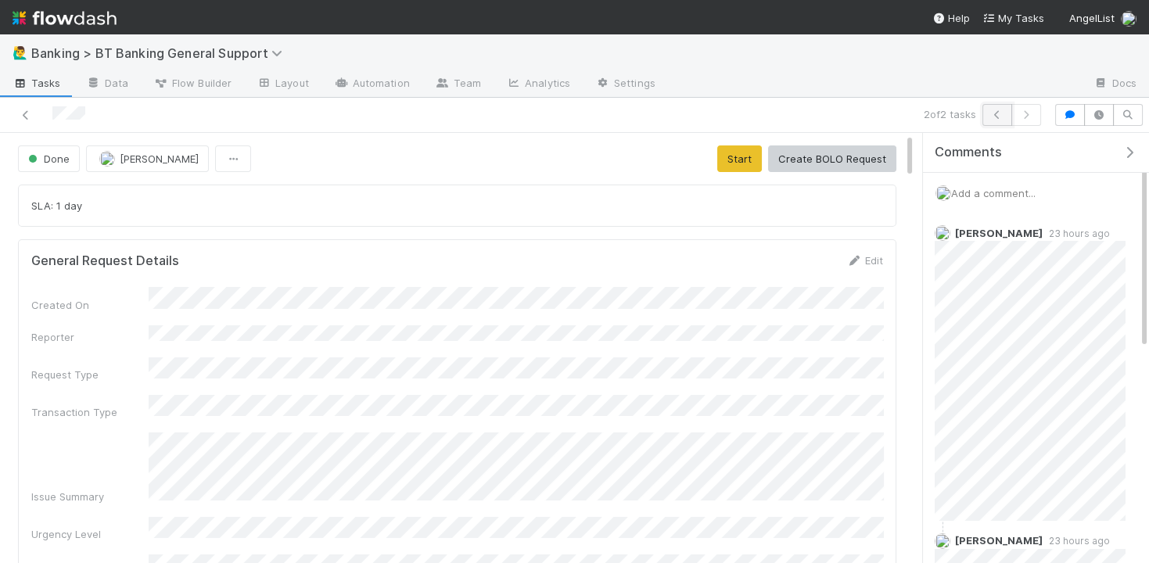
click at [993, 117] on icon "button" at bounding box center [998, 114] width 16 height 9
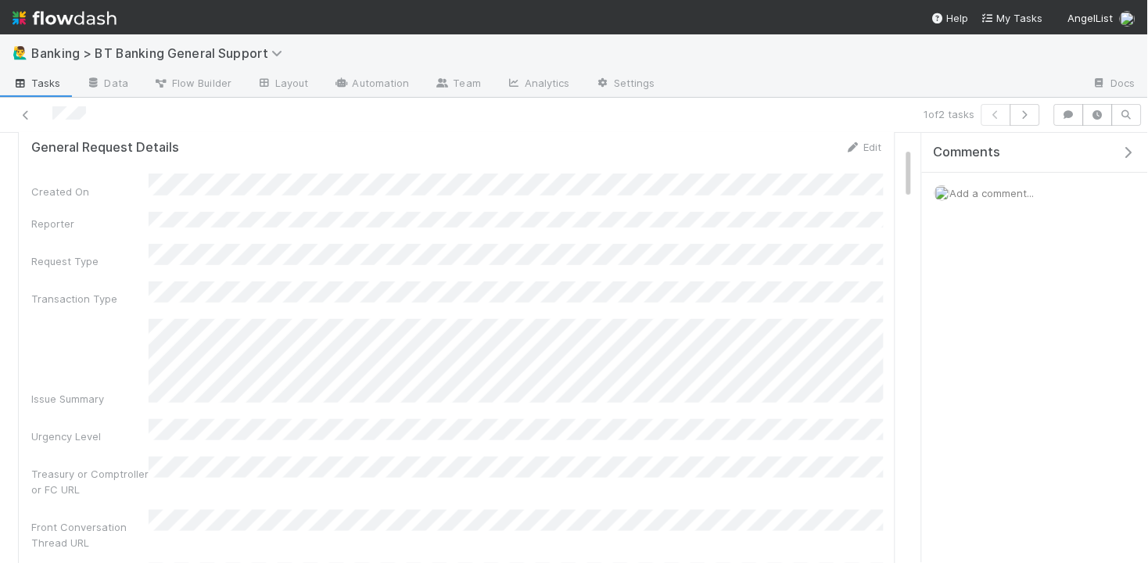
scroll to position [113, 0]
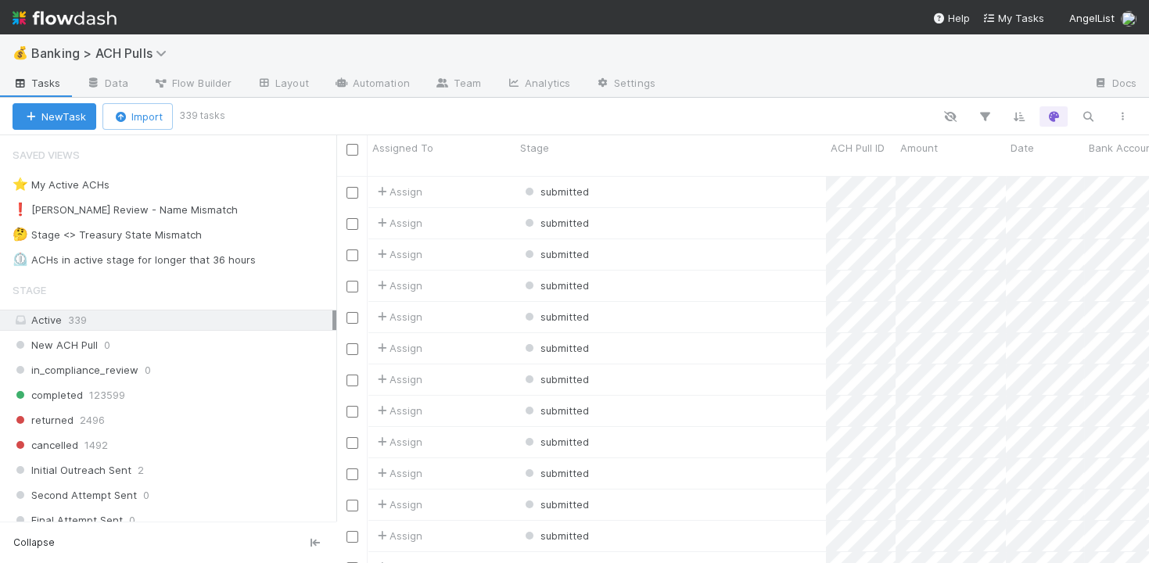
scroll to position [400, 812]
click at [1088, 113] on icon "button" at bounding box center [1088, 117] width 16 height 14
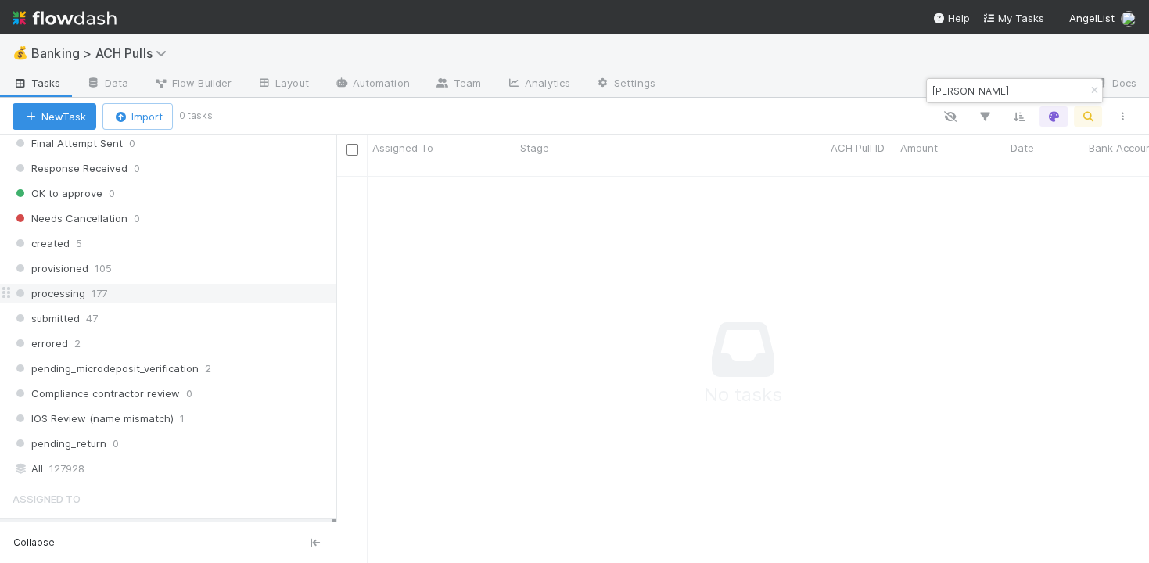
scroll to position [525, 0]
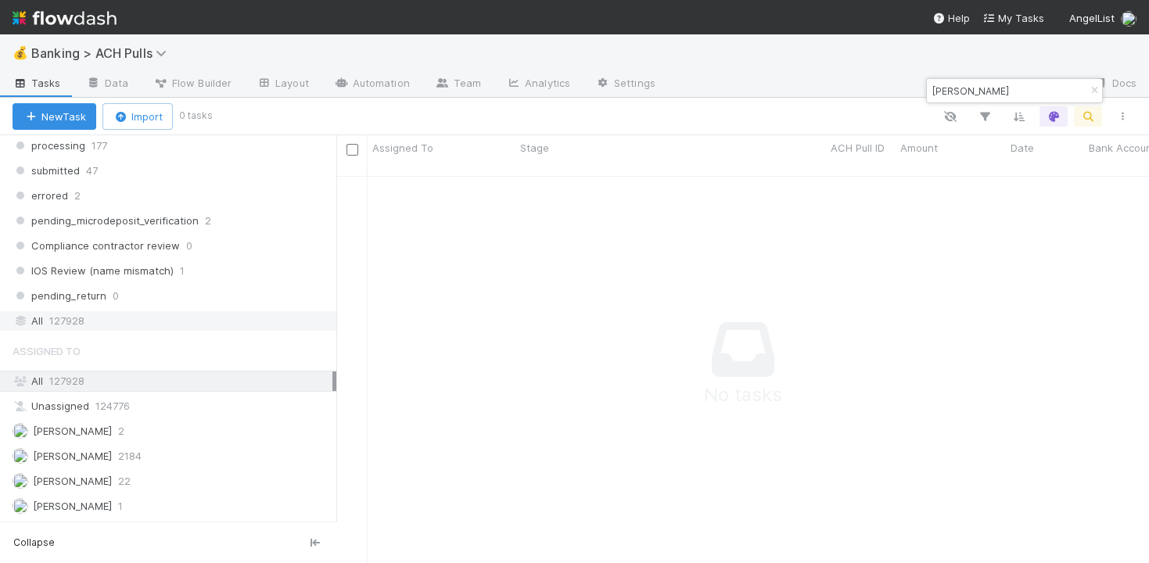
type input "Yen-Cheng Chou"
click at [174, 311] on div "All 127928" at bounding box center [173, 321] width 320 height 20
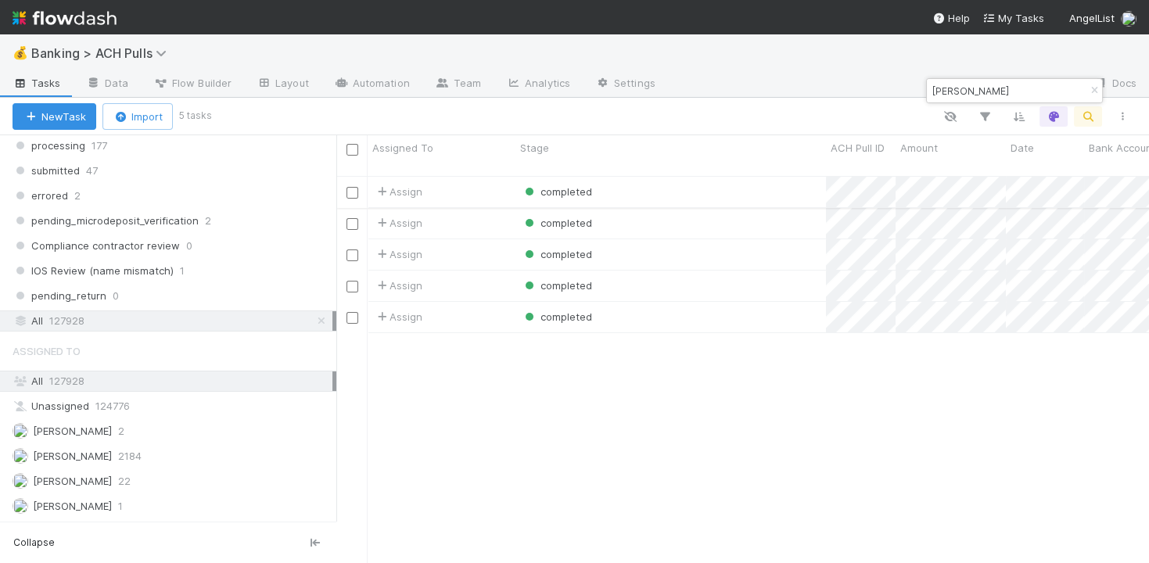
click at [751, 177] on div "completed" at bounding box center [670, 192] width 311 height 31
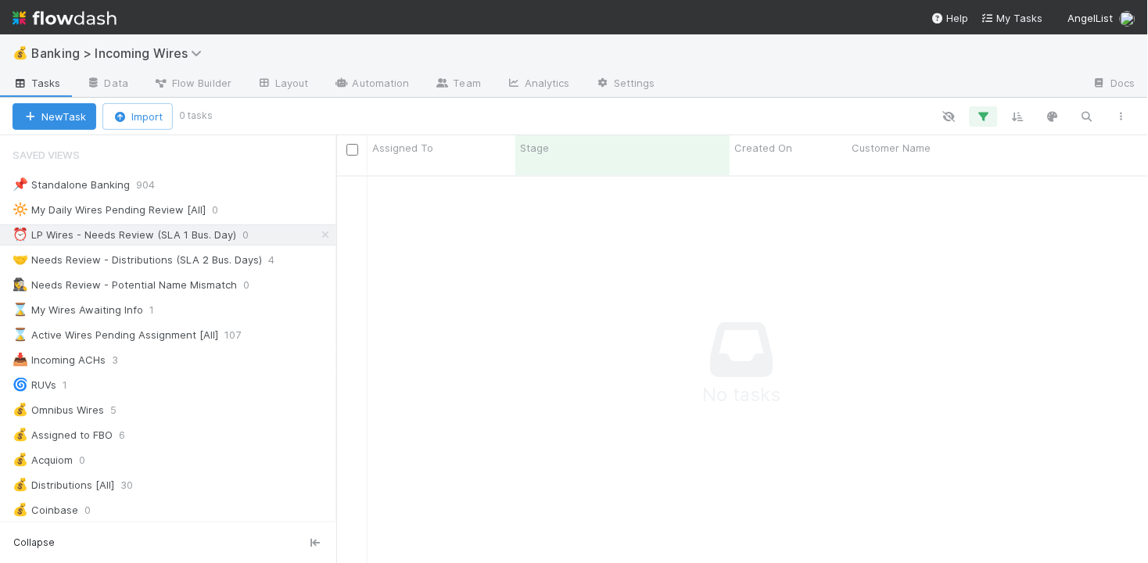
scroll to position [400, 812]
